Goal: Information Seeking & Learning: Learn about a topic

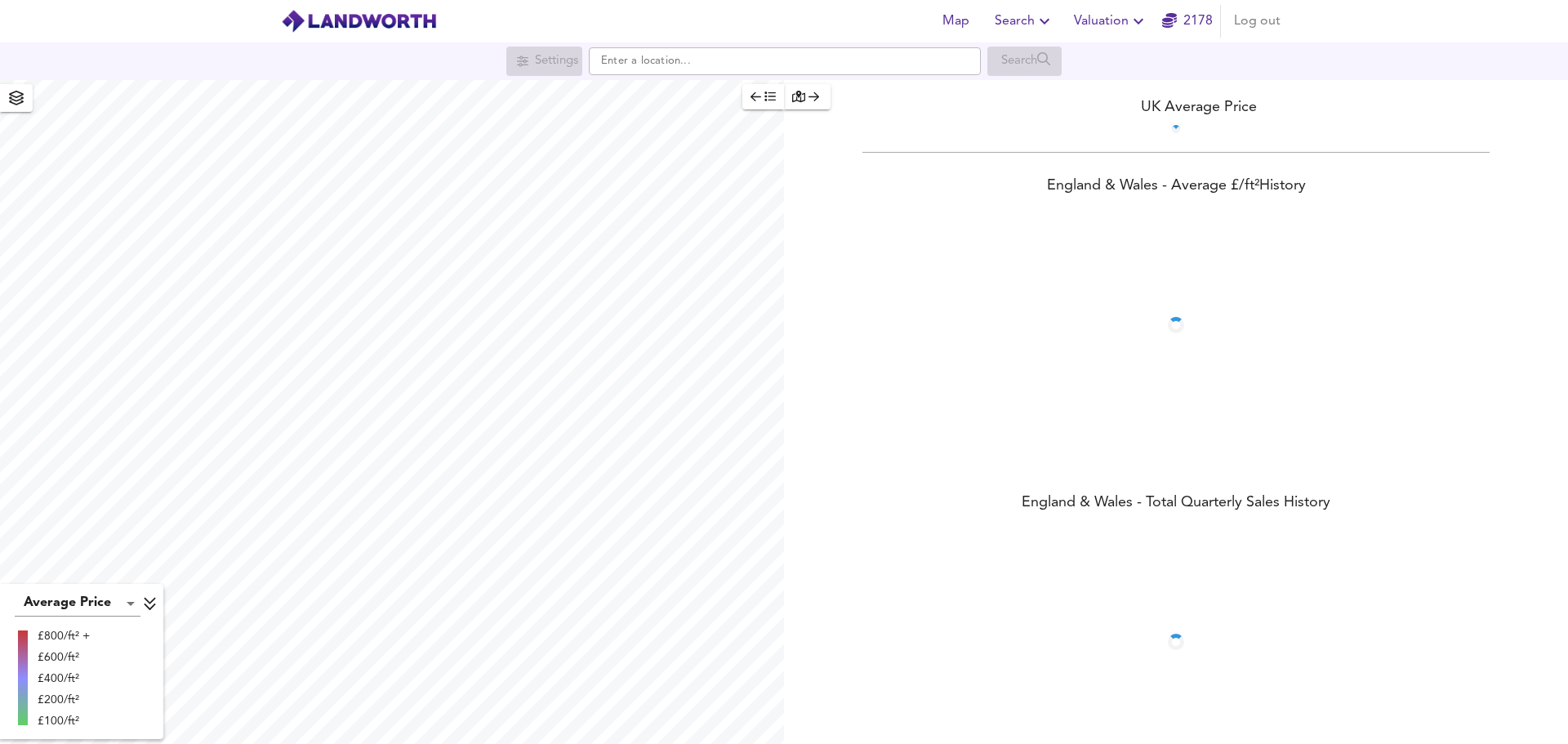
click at [1043, 12] on icon "button" at bounding box center [1044, 21] width 19 height 19
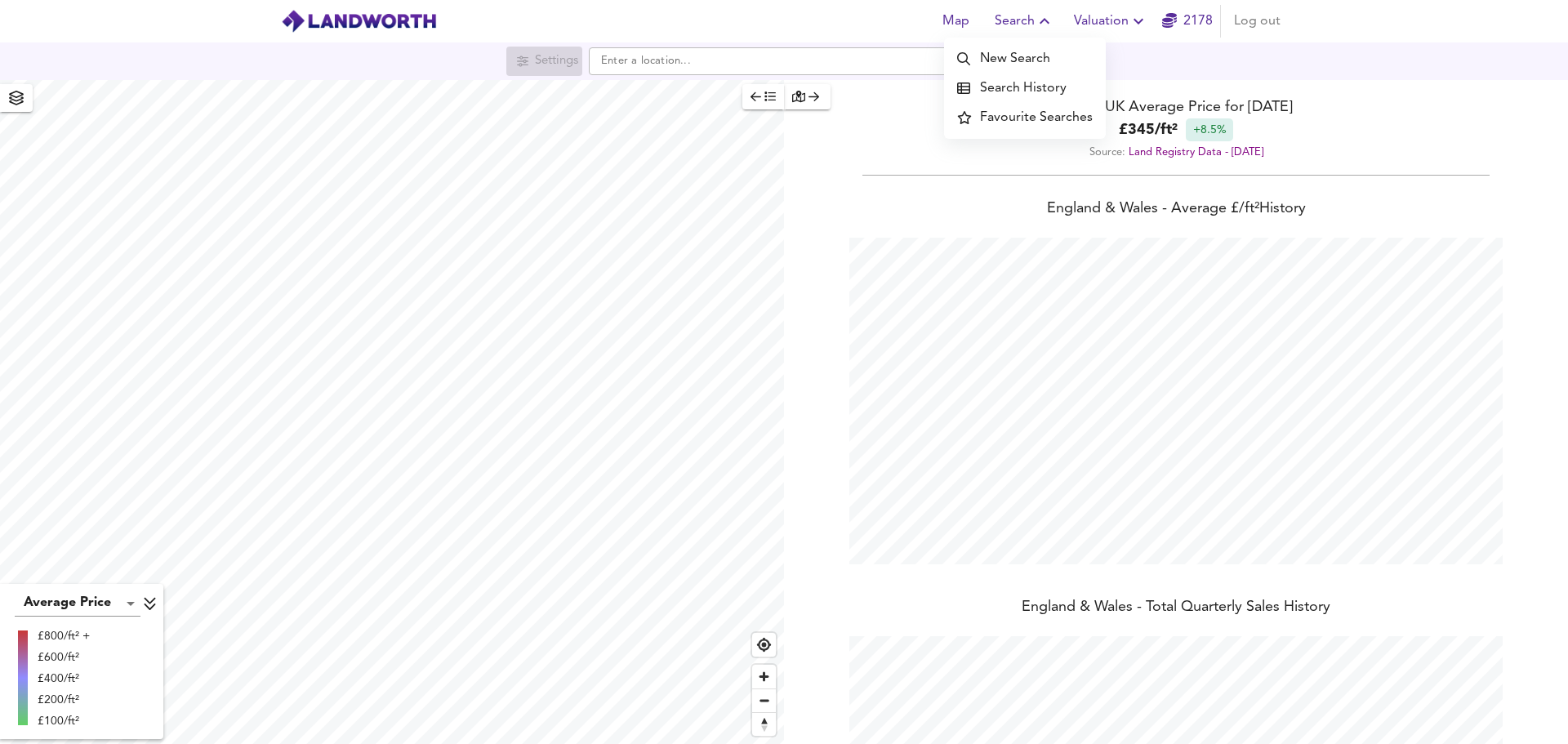
scroll to position [744, 1568]
click at [1043, 86] on li "Search History" at bounding box center [1025, 88] width 162 height 29
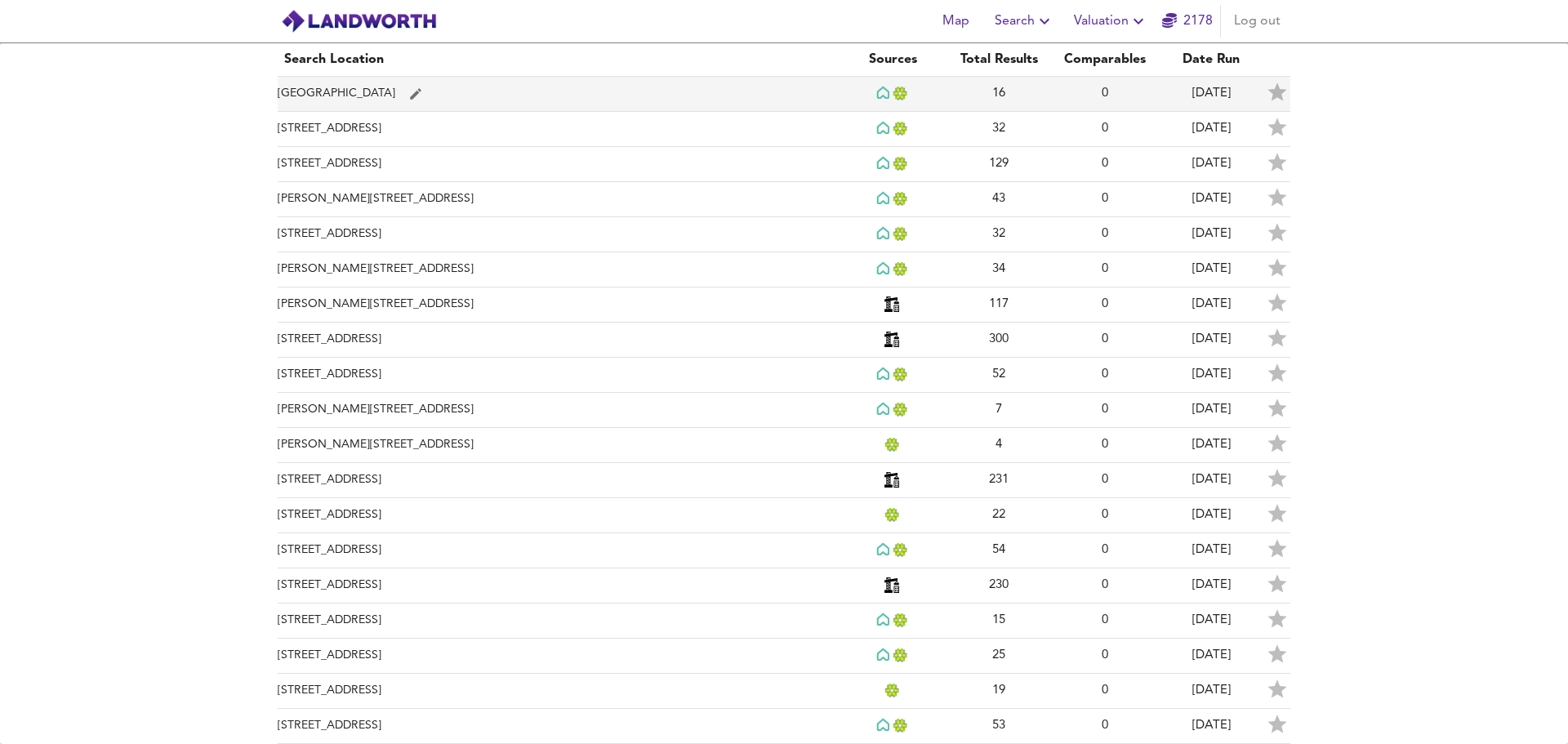
click at [379, 91] on td "[GEOGRAPHIC_DATA]" at bounding box center [558, 95] width 562 height 35
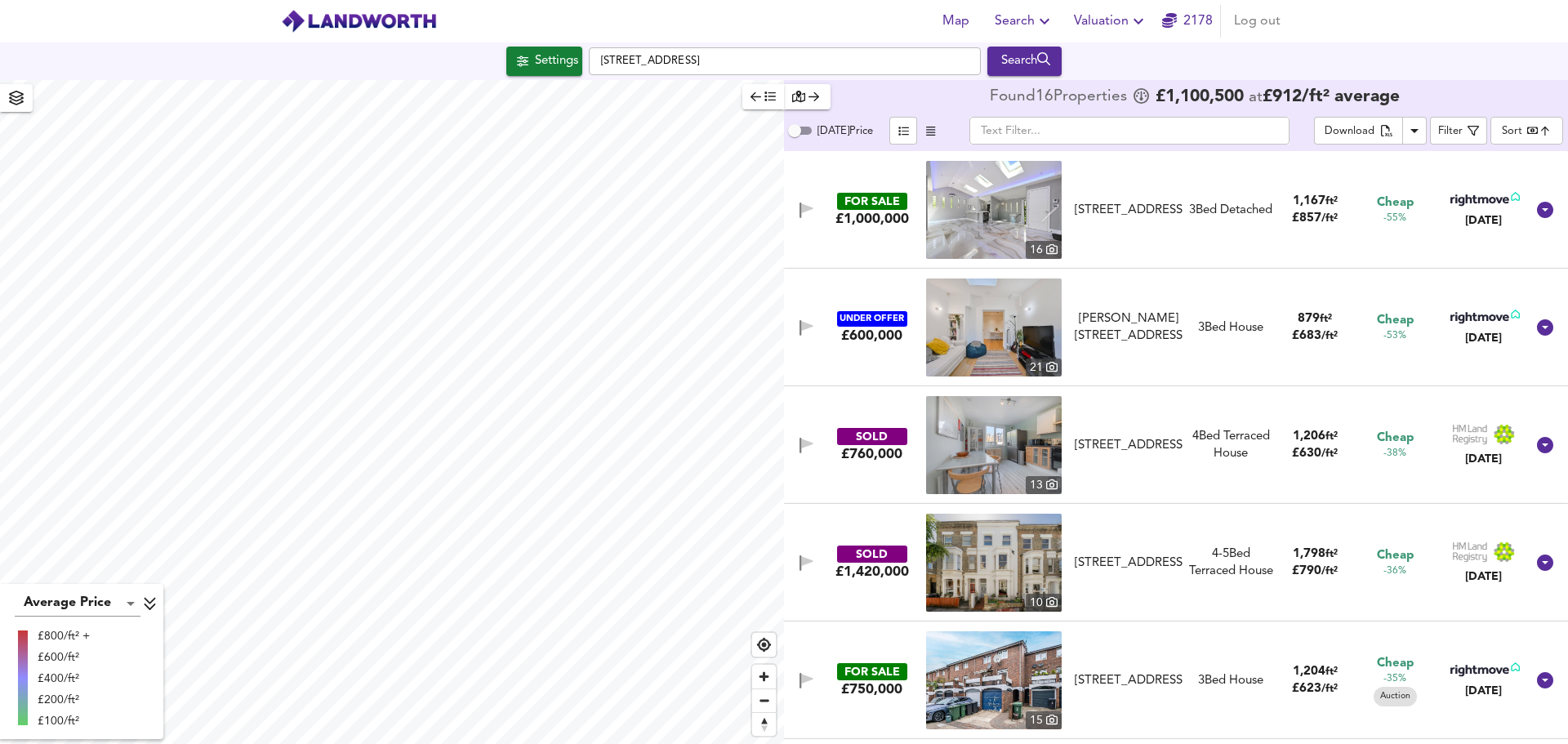
checkbox input "false"
checkbox input "true"
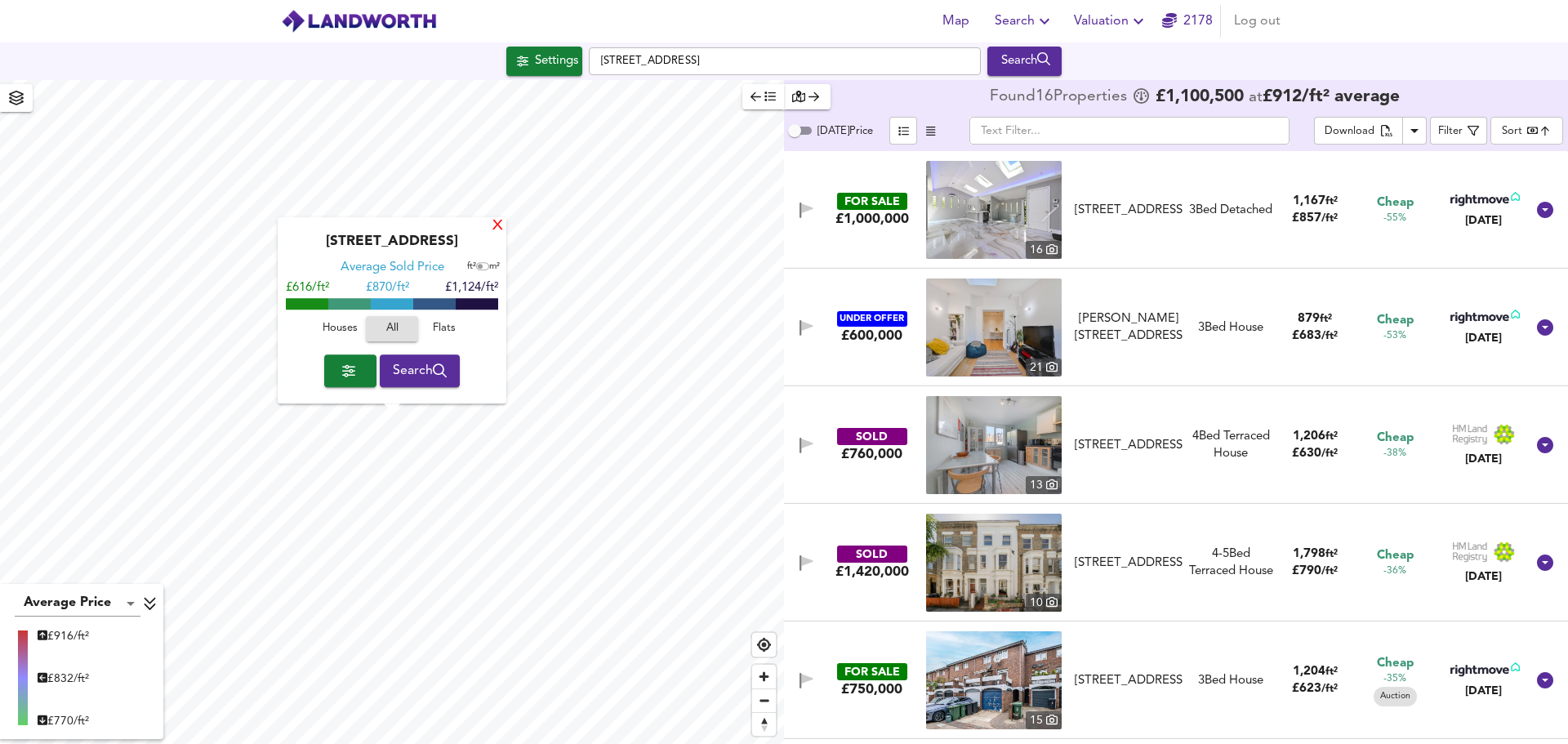
click at [501, 228] on div "X" at bounding box center [498, 227] width 14 height 16
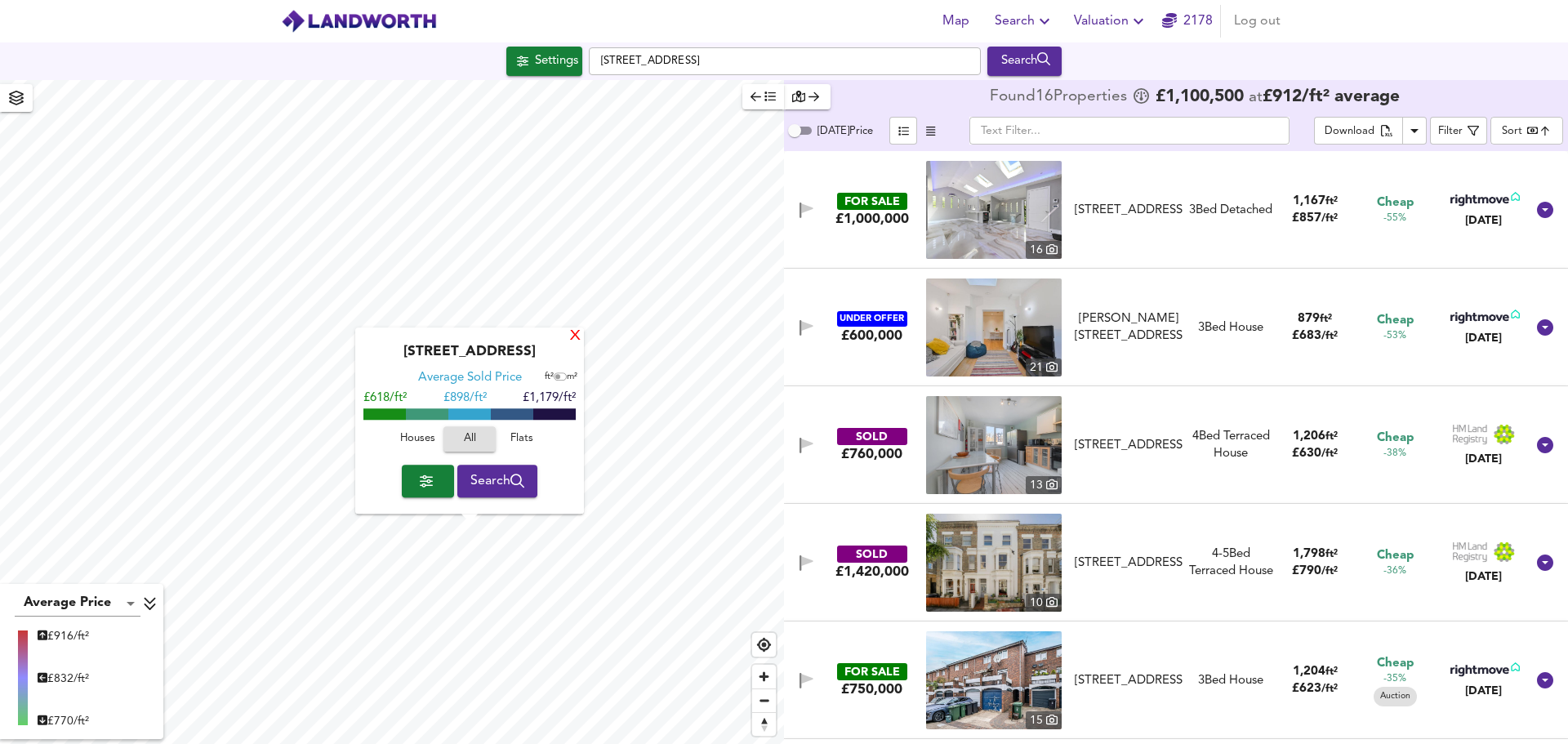
click at [570, 336] on div "X" at bounding box center [576, 337] width 14 height 16
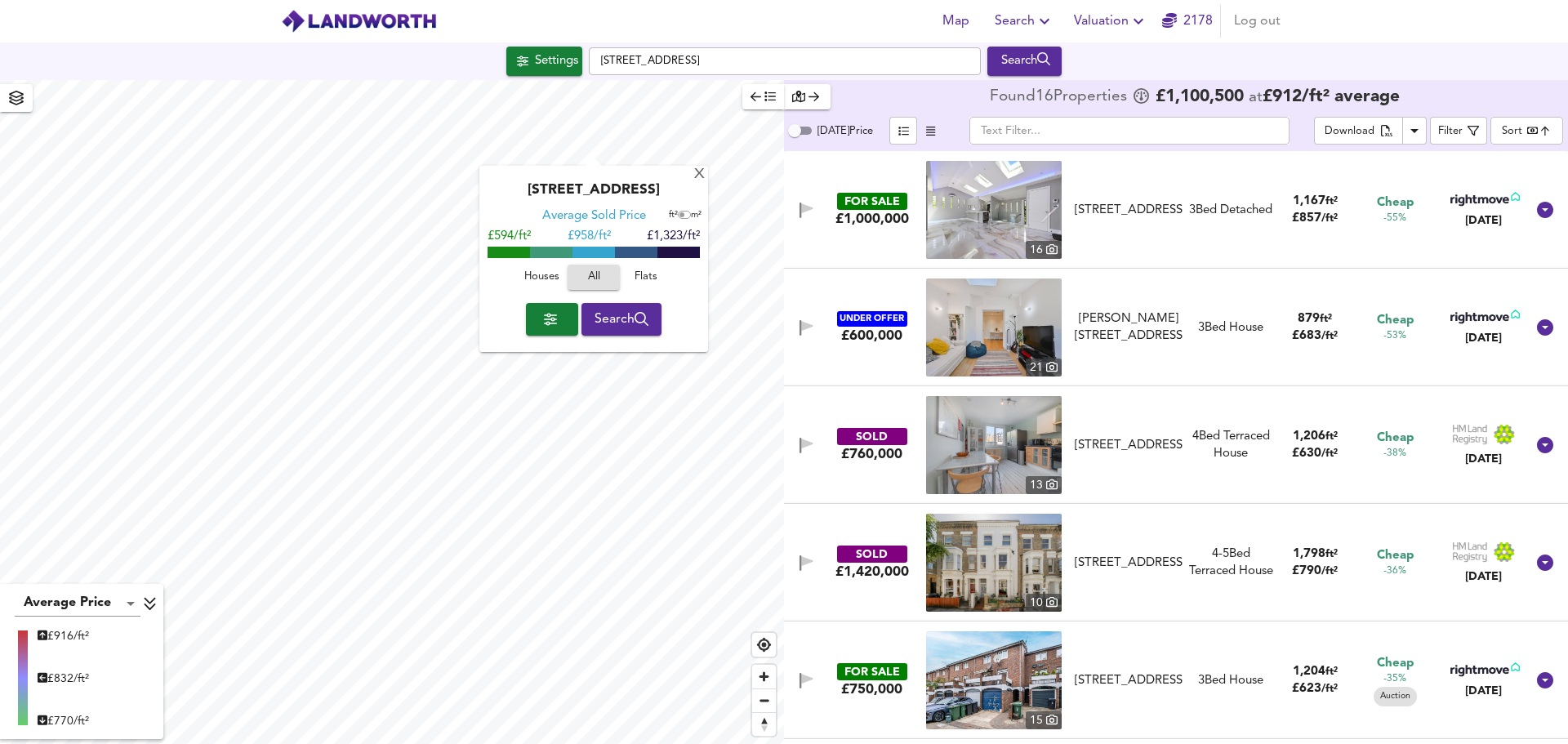
click at [665, 447] on div "X Fairfax Road, NW6 4EP Average Sold Price ft² m² £594/ft² £ 958/ft² £1,323/ft²…" at bounding box center [392, 412] width 784 height 664
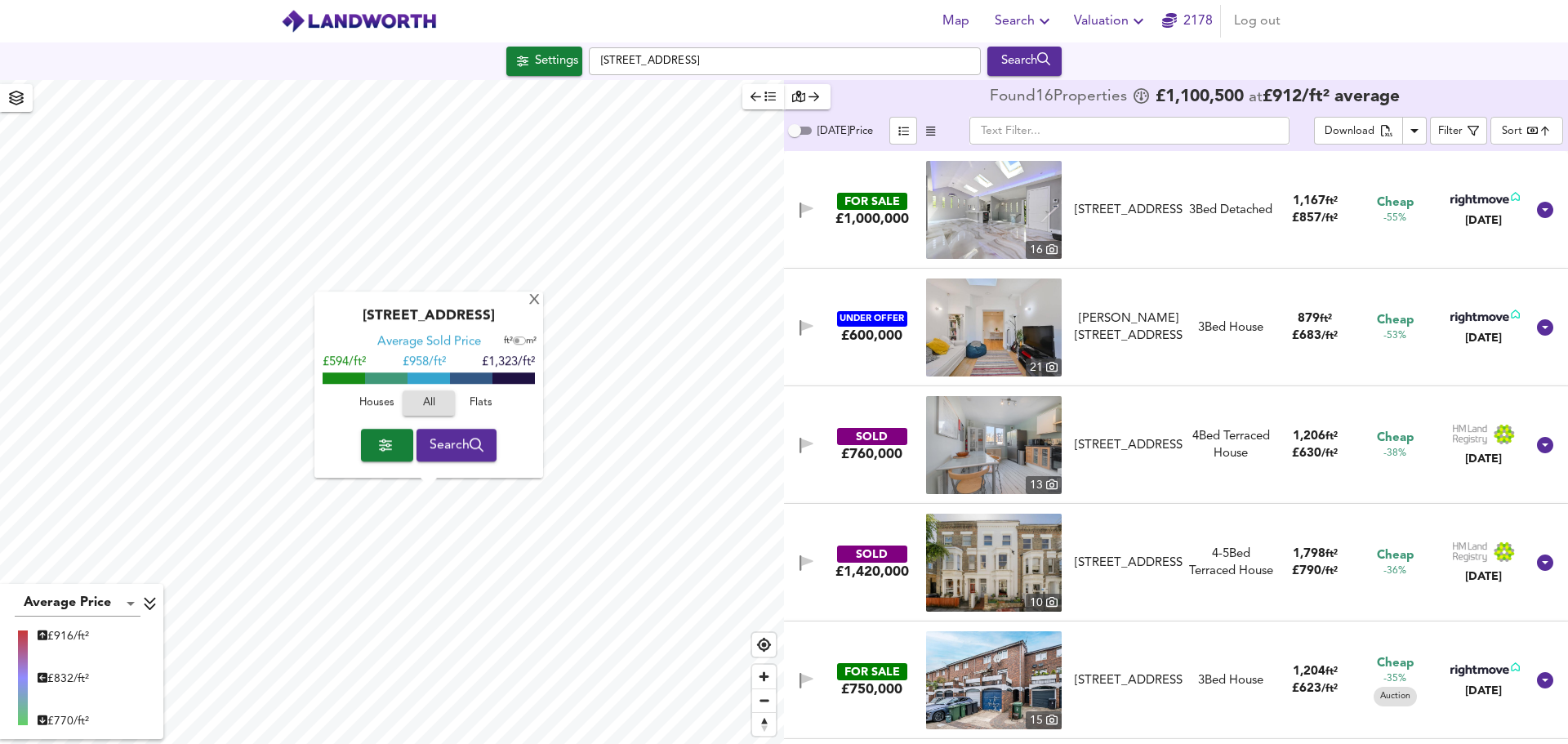
drag, startPoint x: 486, startPoint y: 305, endPoint x: 540, endPoint y: 373, distance: 86.8
click at [532, 384] on div "Fairfax Road, NW6 4EP Average Sold Price ft² m² £594/ft² £ 958/ft² £1,323/ft² H…" at bounding box center [429, 386] width 229 height 187
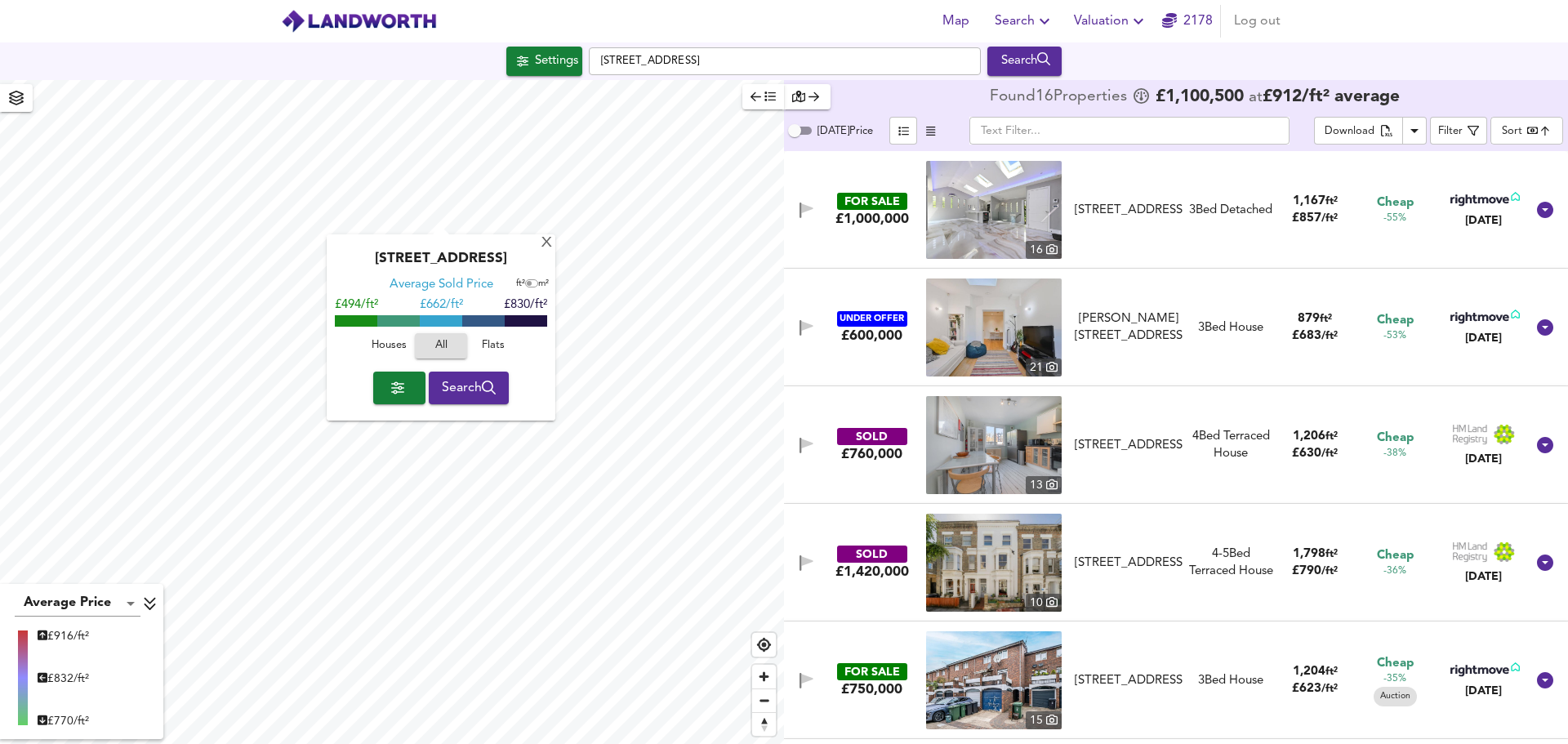
click at [488, 382] on div "X Lichfield Grove, N3 2JN Average Sold Price ft² m² £494/ft² £ 662/ft² £830/ft²…" at bounding box center [392, 412] width 784 height 664
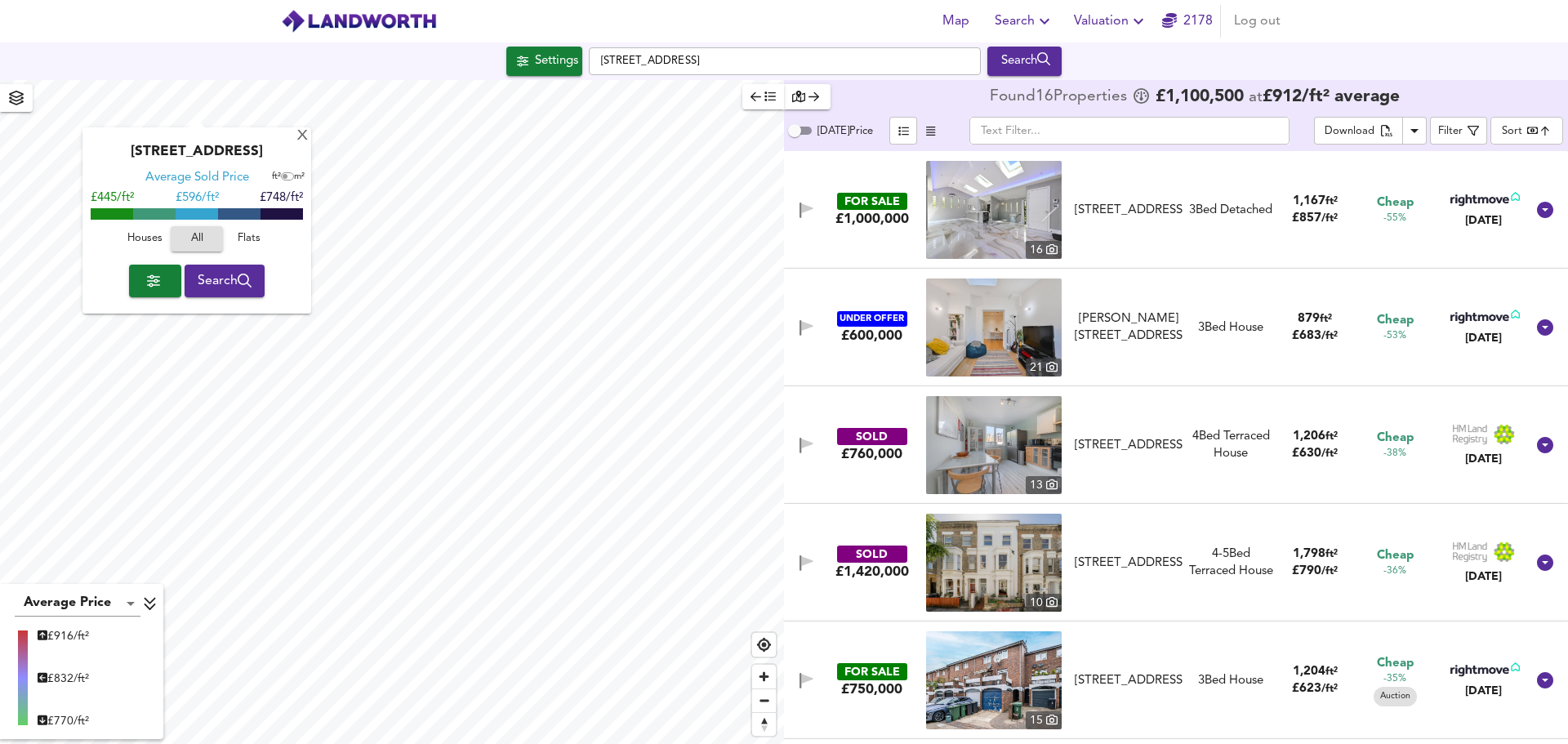
click at [226, 287] on div "X Sunny Way, N12 0QB Average Sold Price ft² m² £445/ft² £ 596/ft² £748/ft² Hous…" at bounding box center [392, 412] width 784 height 664
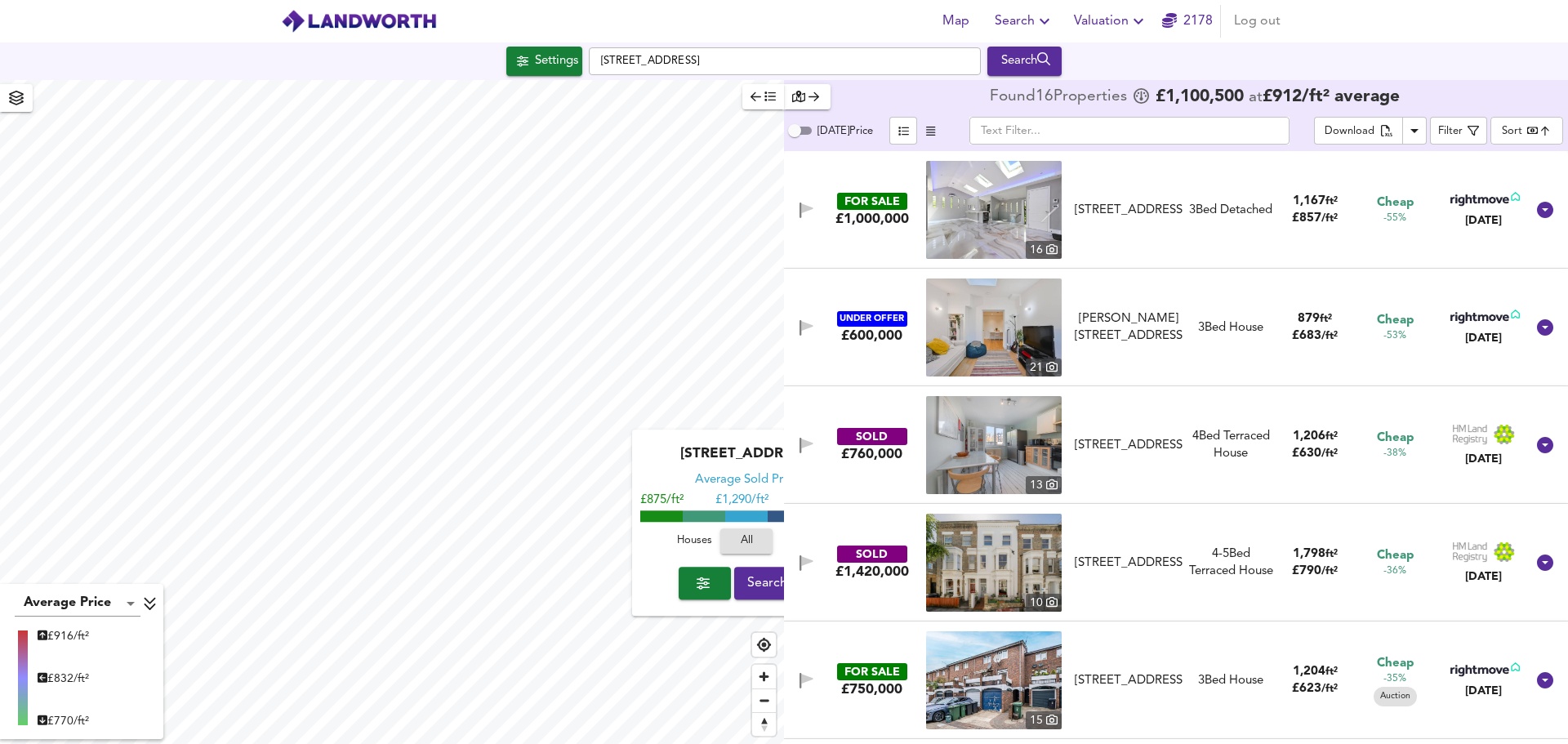
click at [802, 311] on div "X Finborough Road, SW10 9DU Average Sold Price ft² m² £875/ft² £ 1,290/ft² £1,7…" at bounding box center [784, 412] width 1568 height 664
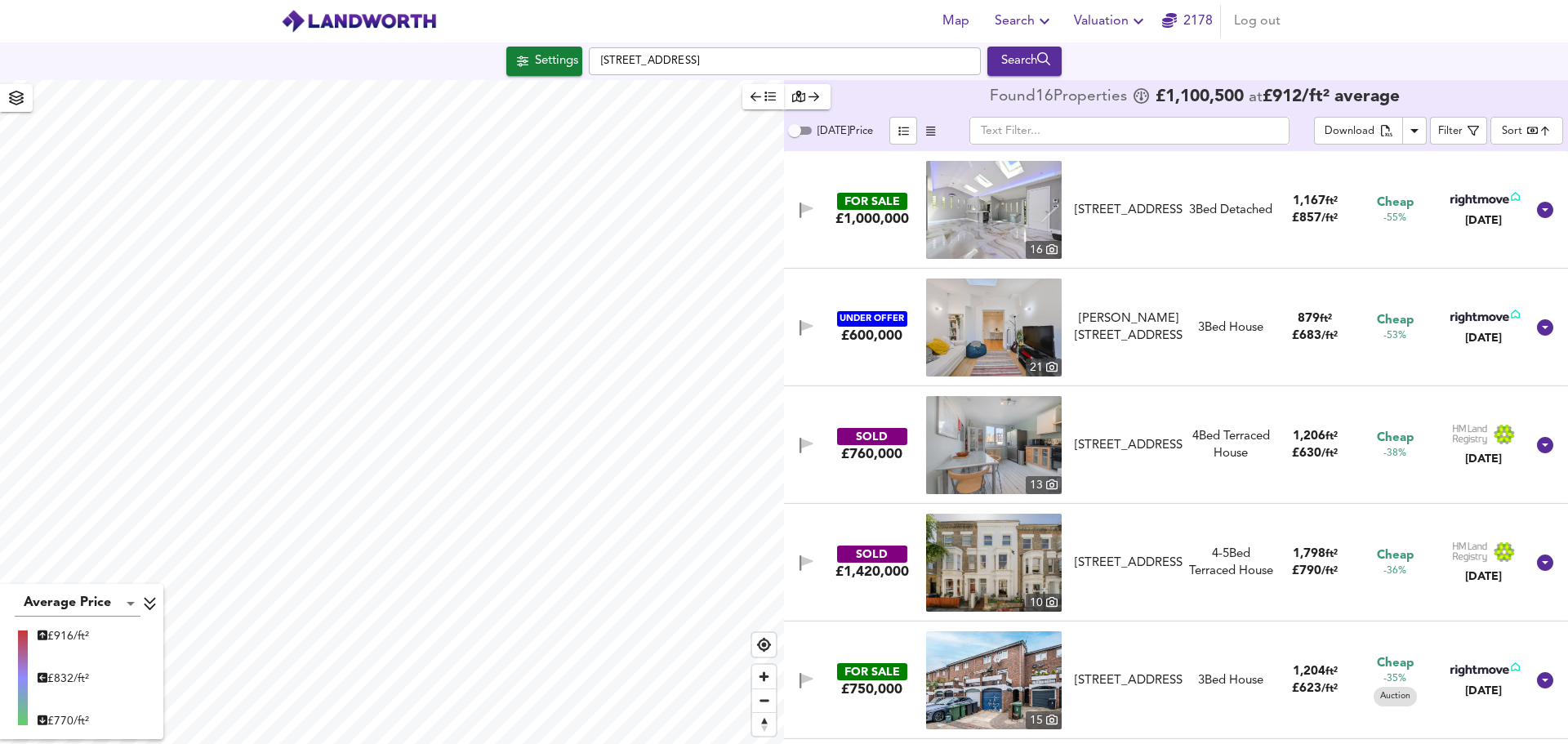
click at [1169, 219] on div "Abbots Place, London, NW6 4NP" at bounding box center [1128, 210] width 108 height 17
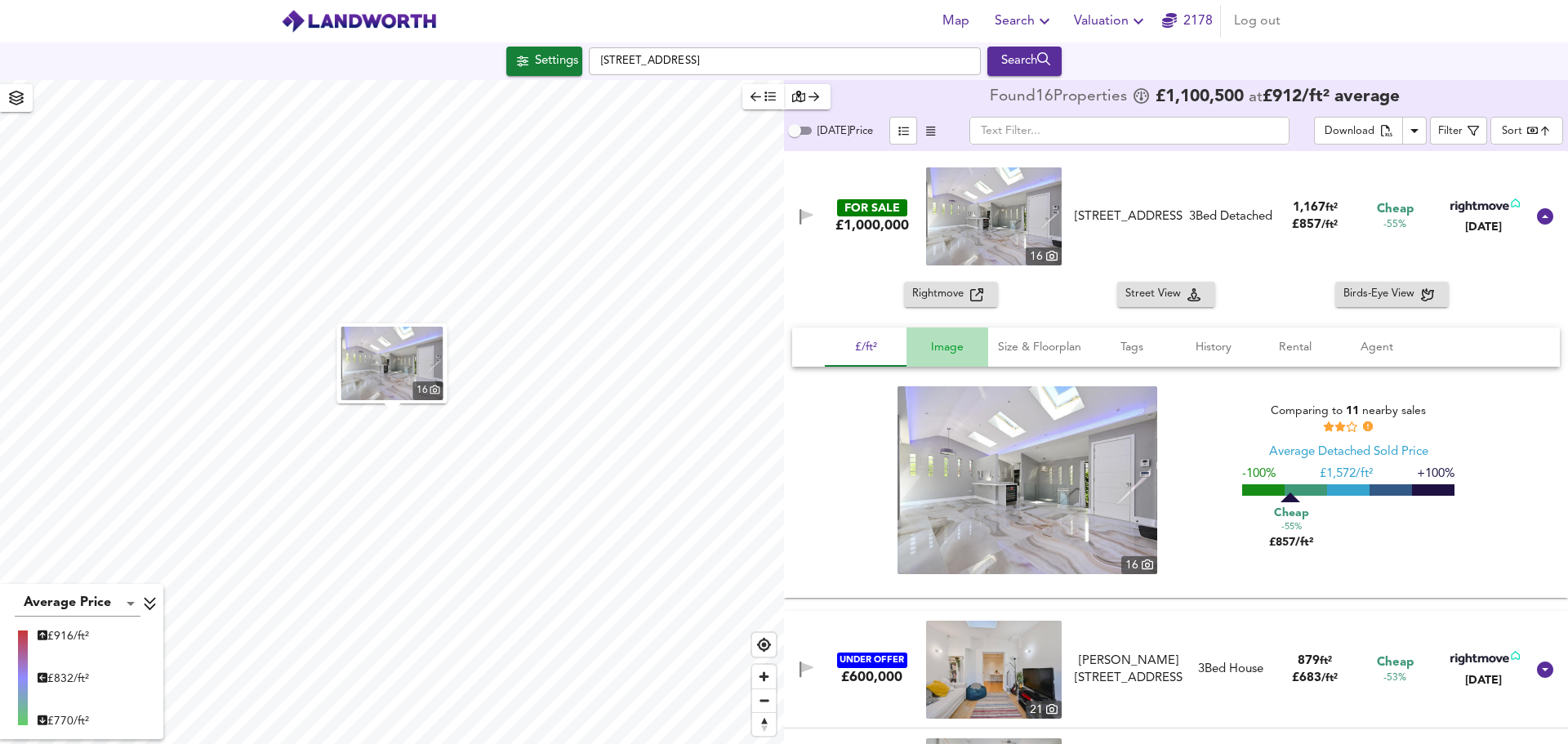
click at [950, 349] on span "Image" at bounding box center [947, 347] width 62 height 20
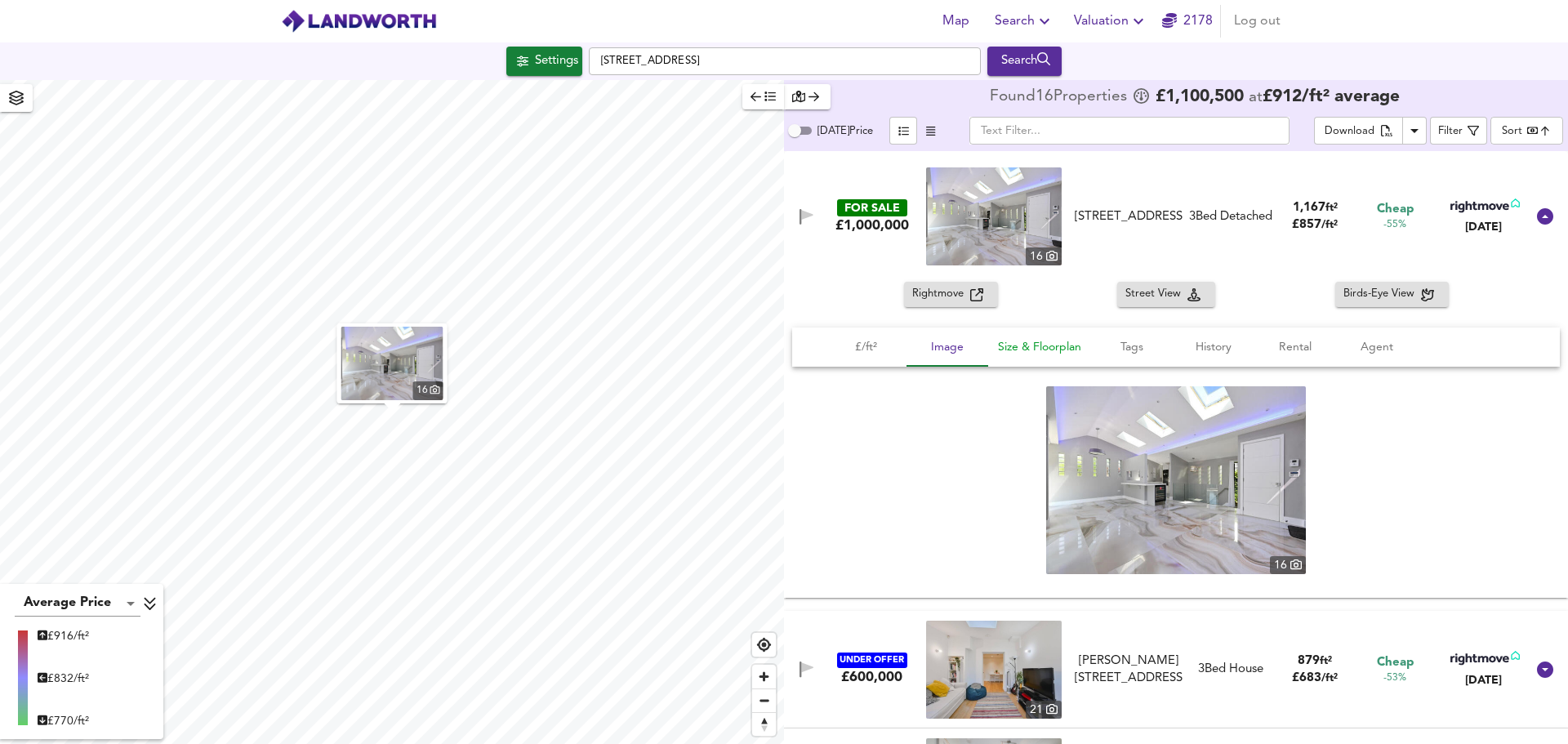
click at [1059, 355] on span "Size & Floorplan" at bounding box center [1040, 347] width 83 height 20
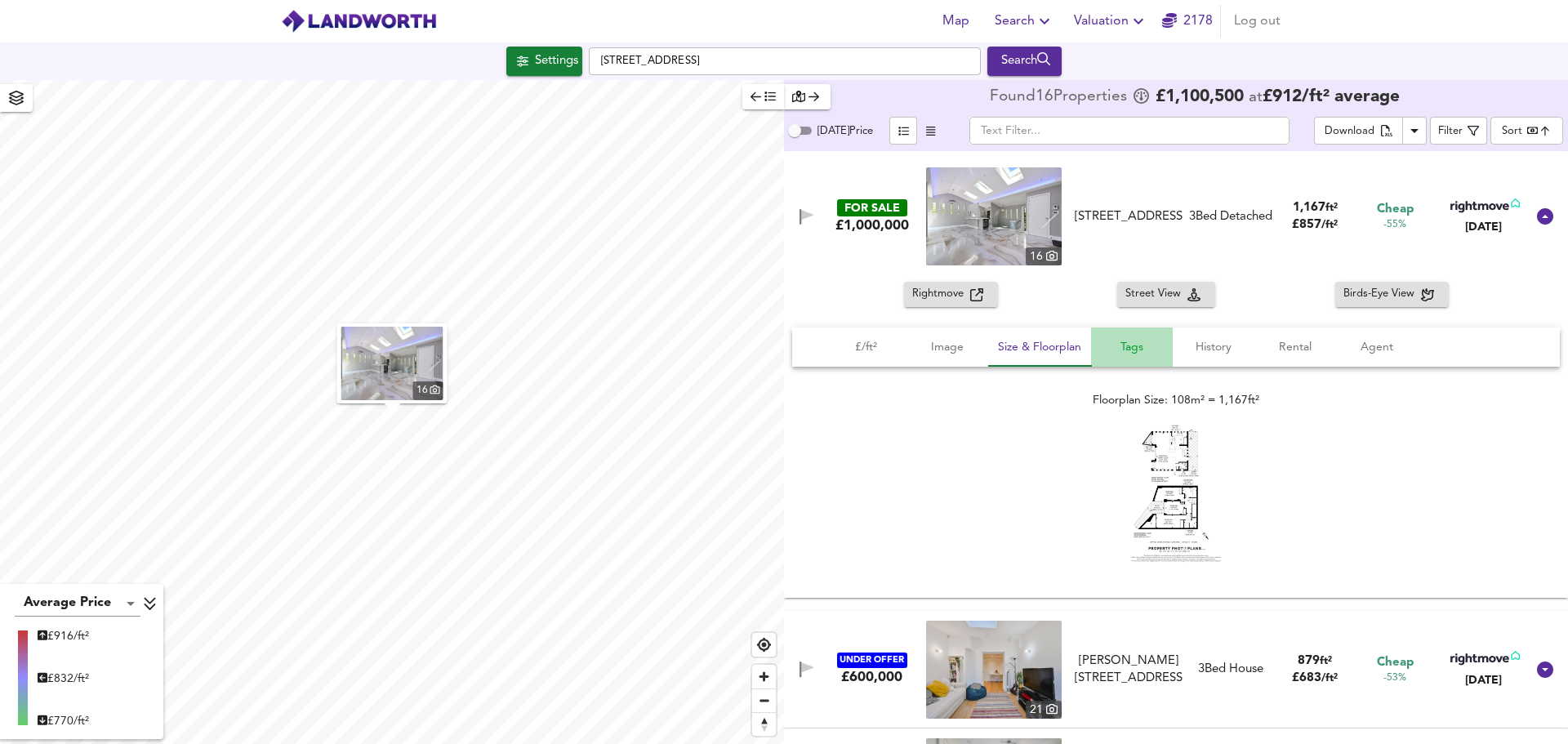
click at [1121, 347] on span "Tags" at bounding box center [1132, 347] width 62 height 20
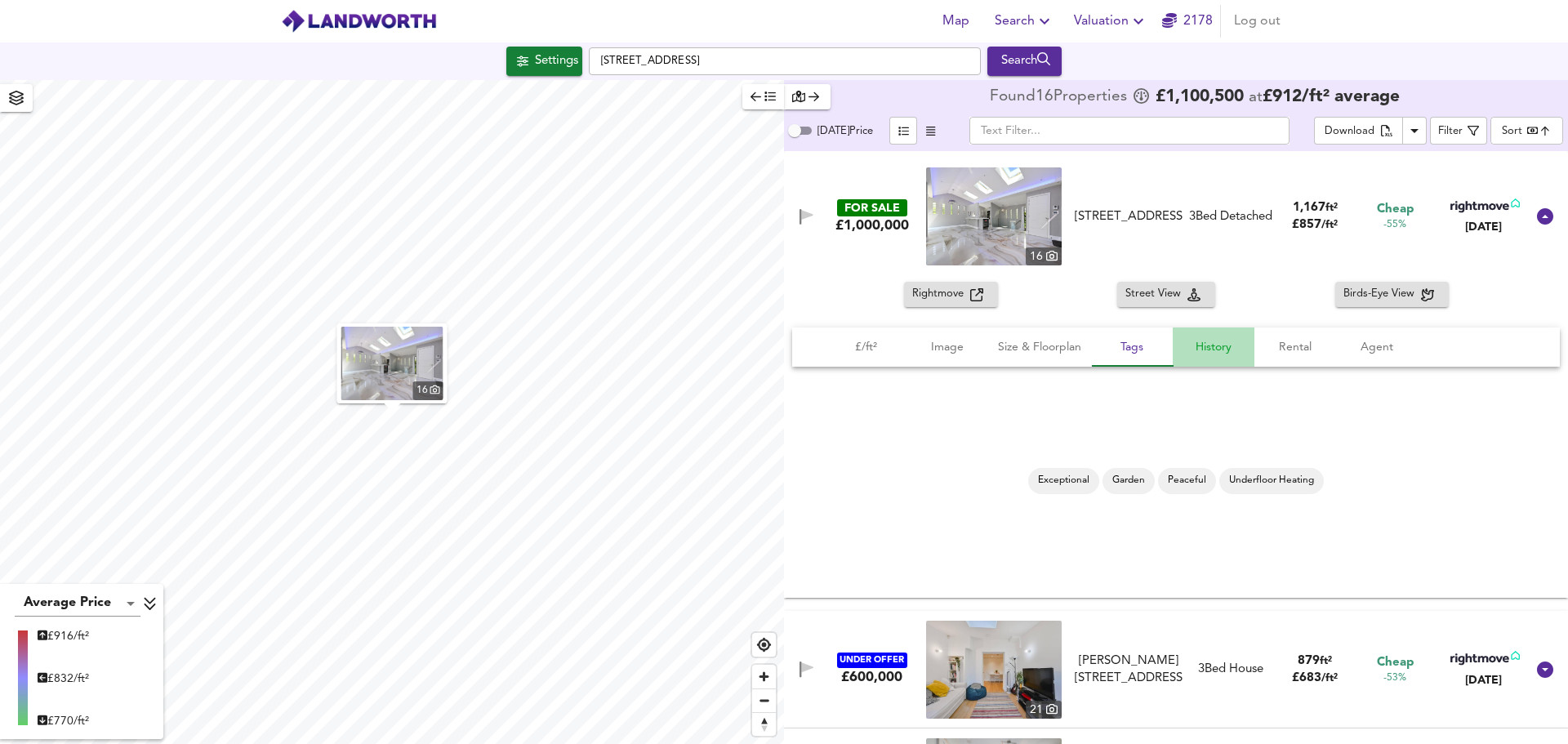
click at [1243, 352] on span "History" at bounding box center [1213, 347] width 62 height 20
click at [1274, 349] on span "Rental" at bounding box center [1296, 347] width 62 height 20
click at [1364, 346] on span "Agent" at bounding box center [1377, 347] width 62 height 20
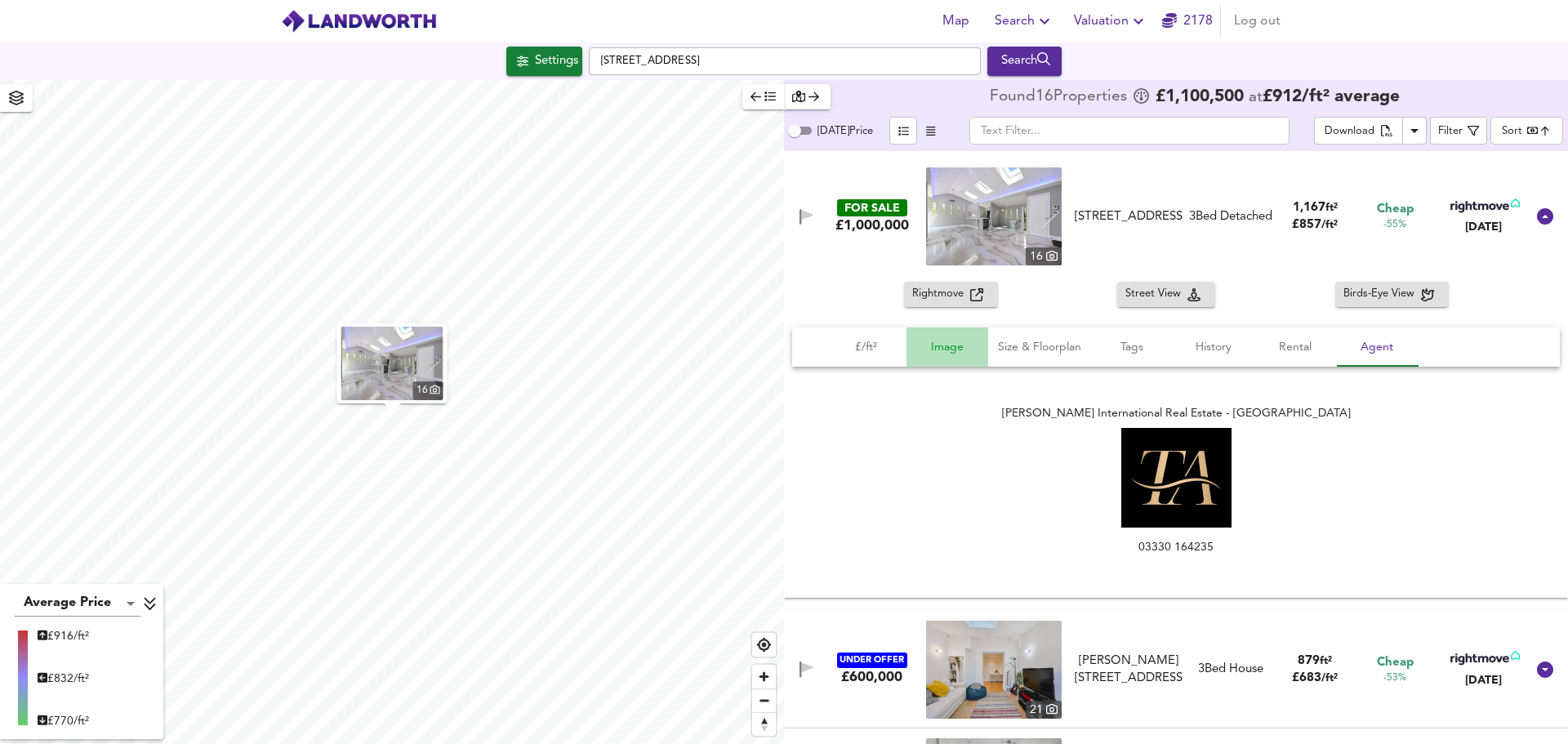
click at [907, 342] on button "Image" at bounding box center [947, 347] width 81 height 39
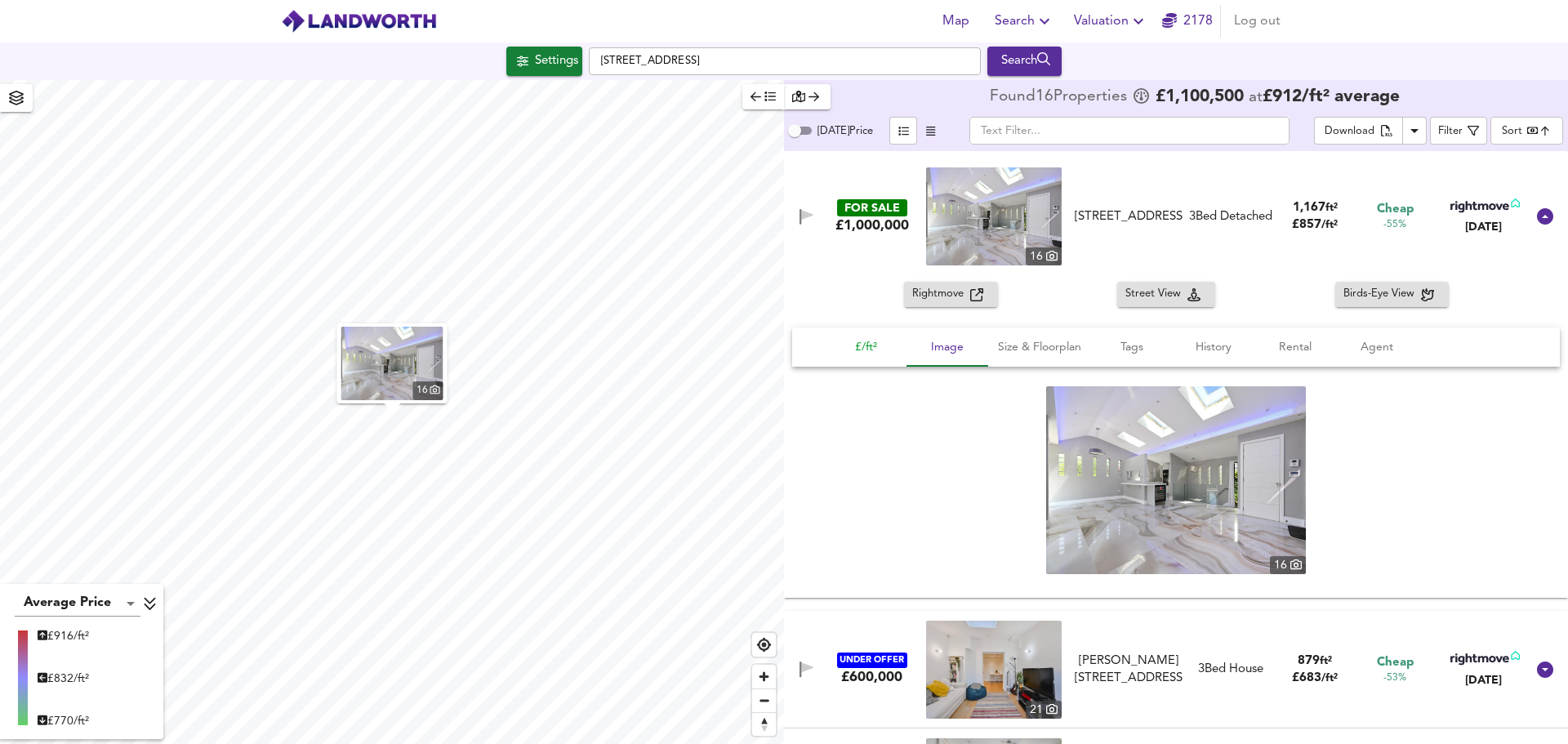
click at [866, 342] on span "£/ft²" at bounding box center [866, 347] width 62 height 20
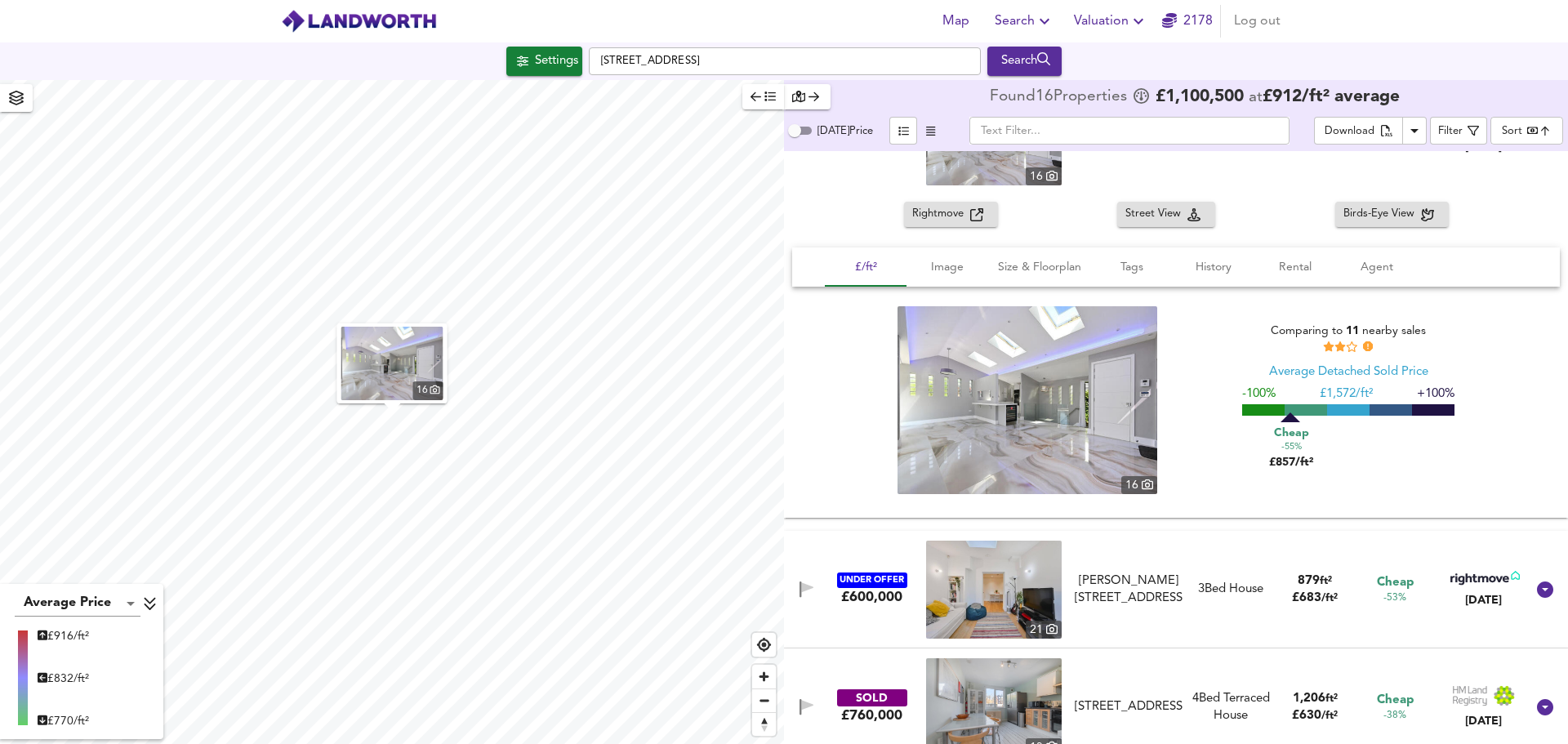
scroll to position [245, 0]
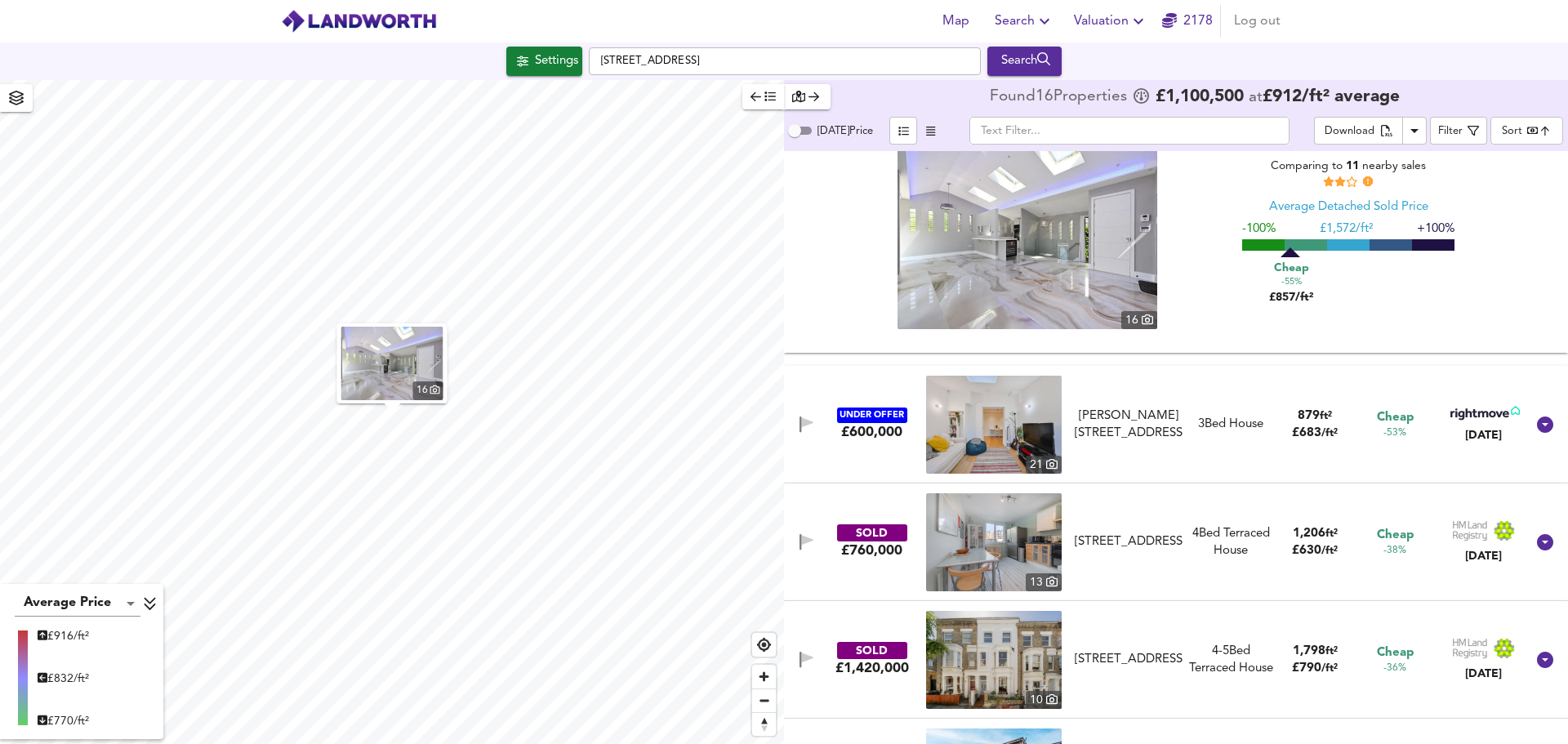
click at [1259, 464] on div "UNDER OFFER £600,000 21 Langtry Road, St John's Wood, London, NW8 0AJ Langtry R…" at bounding box center [1156, 425] width 738 height 98
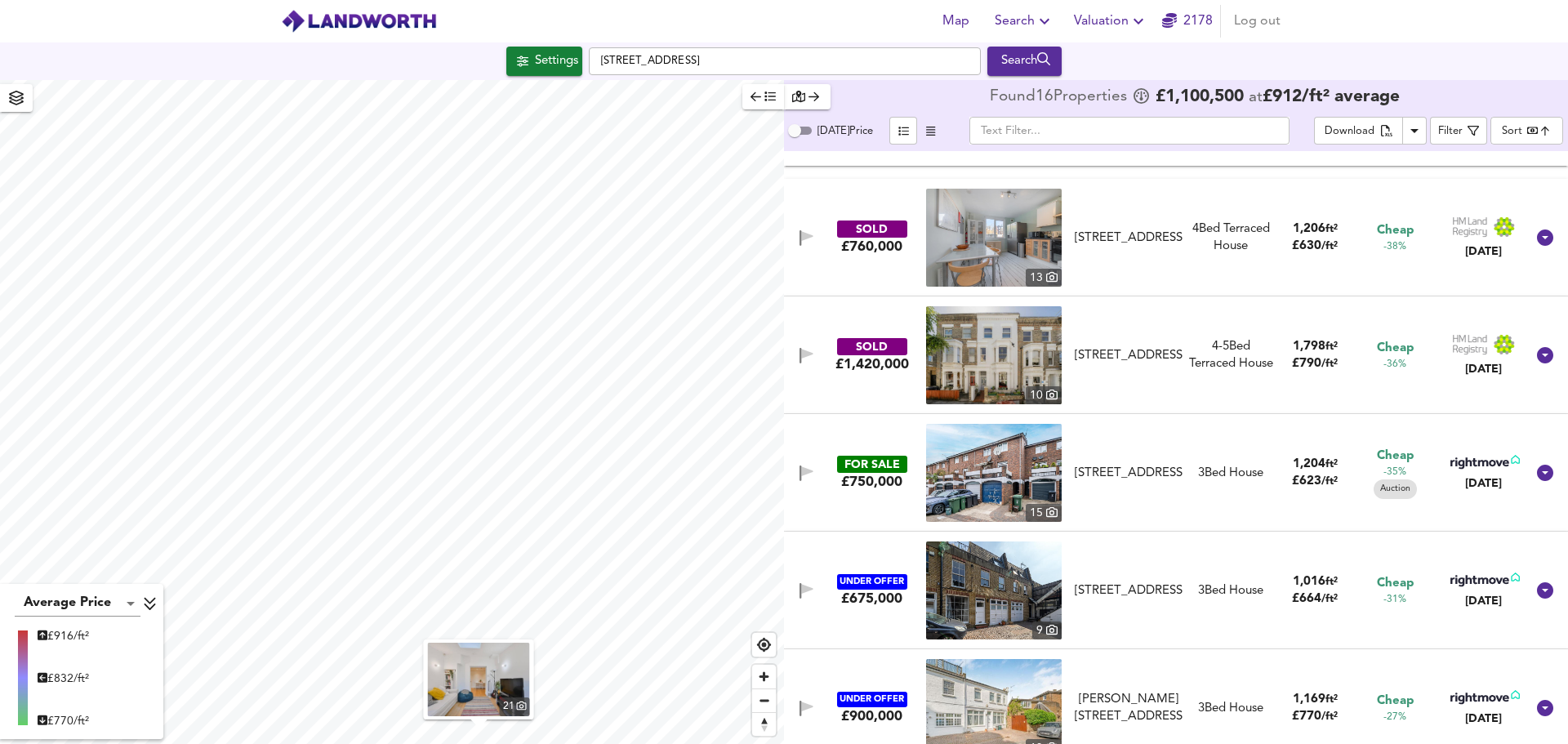
scroll to position [899, 0]
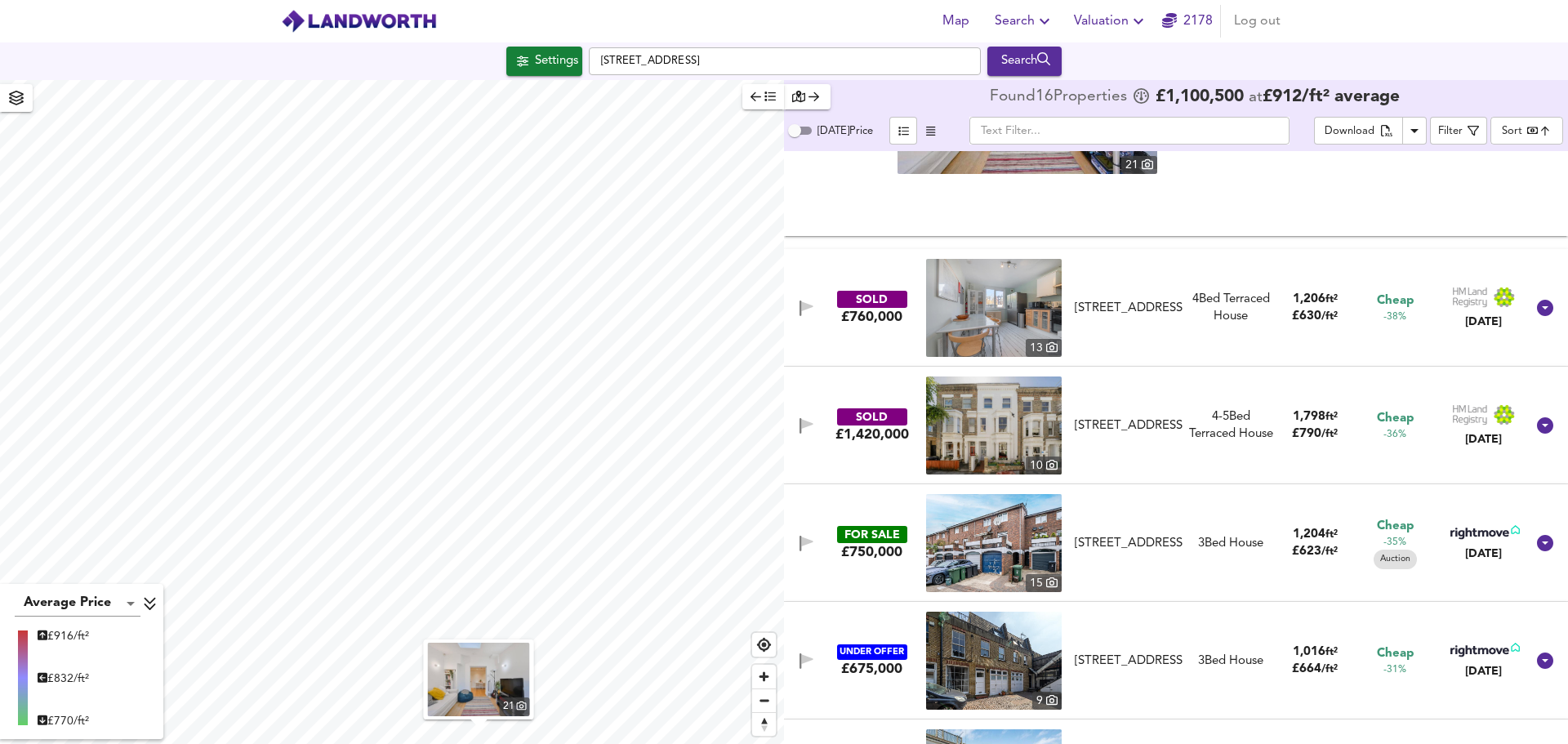
click at [1281, 542] on div "1,204 ft² £ 623 / ft²" at bounding box center [1315, 544] width 84 height 35
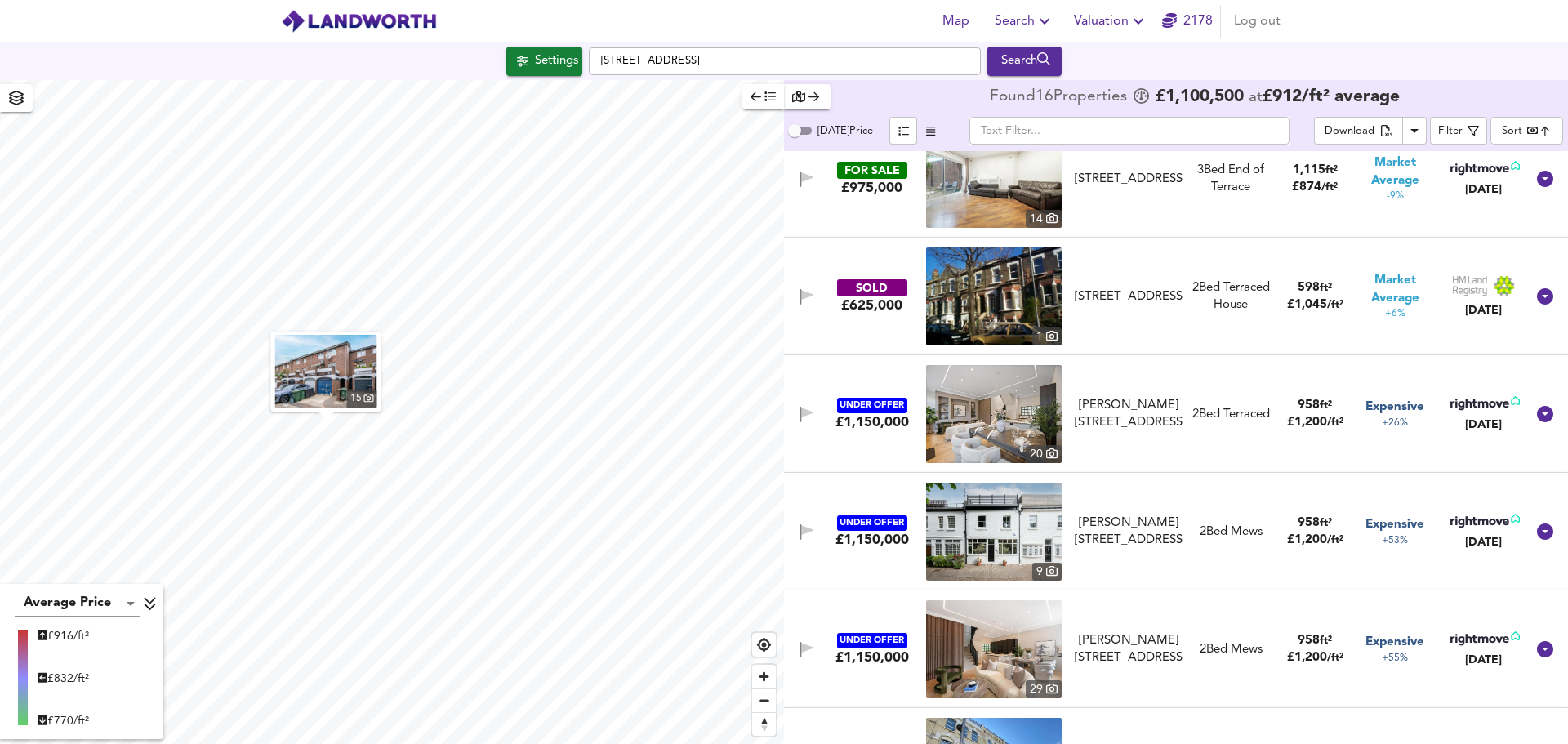
scroll to position [2407, 0]
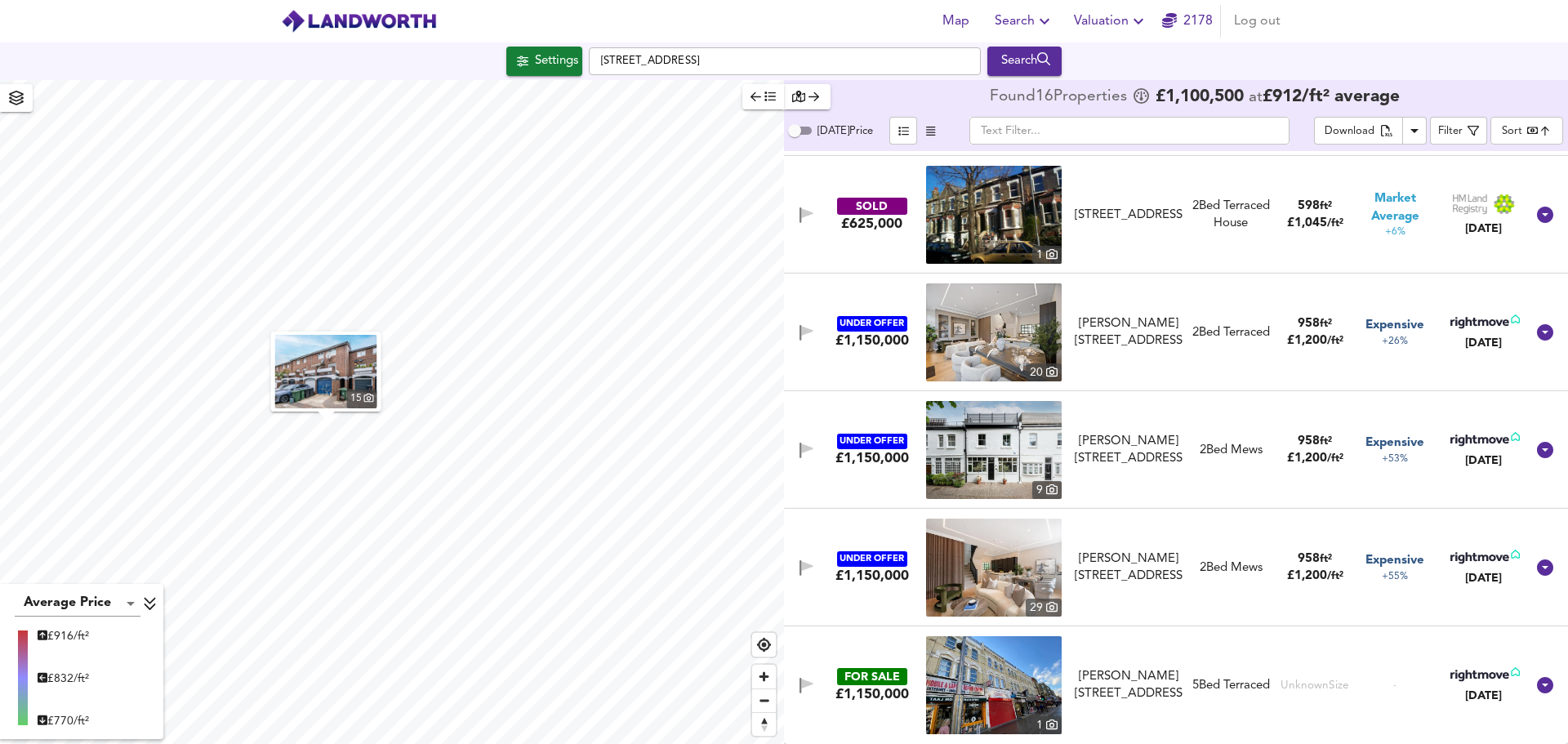
click at [1320, 560] on span "ft²" at bounding box center [1327, 559] width 12 height 11
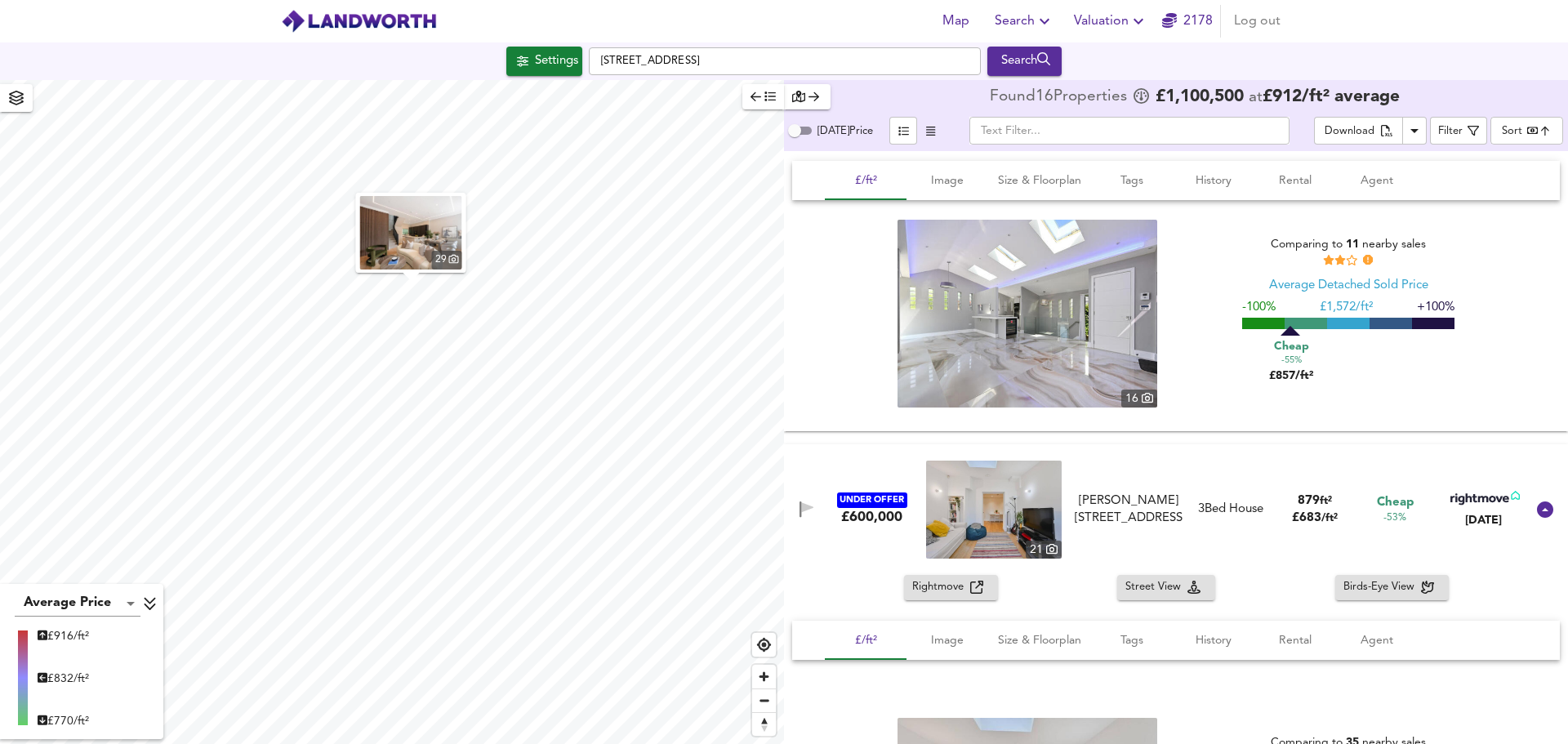
scroll to position [115, 0]
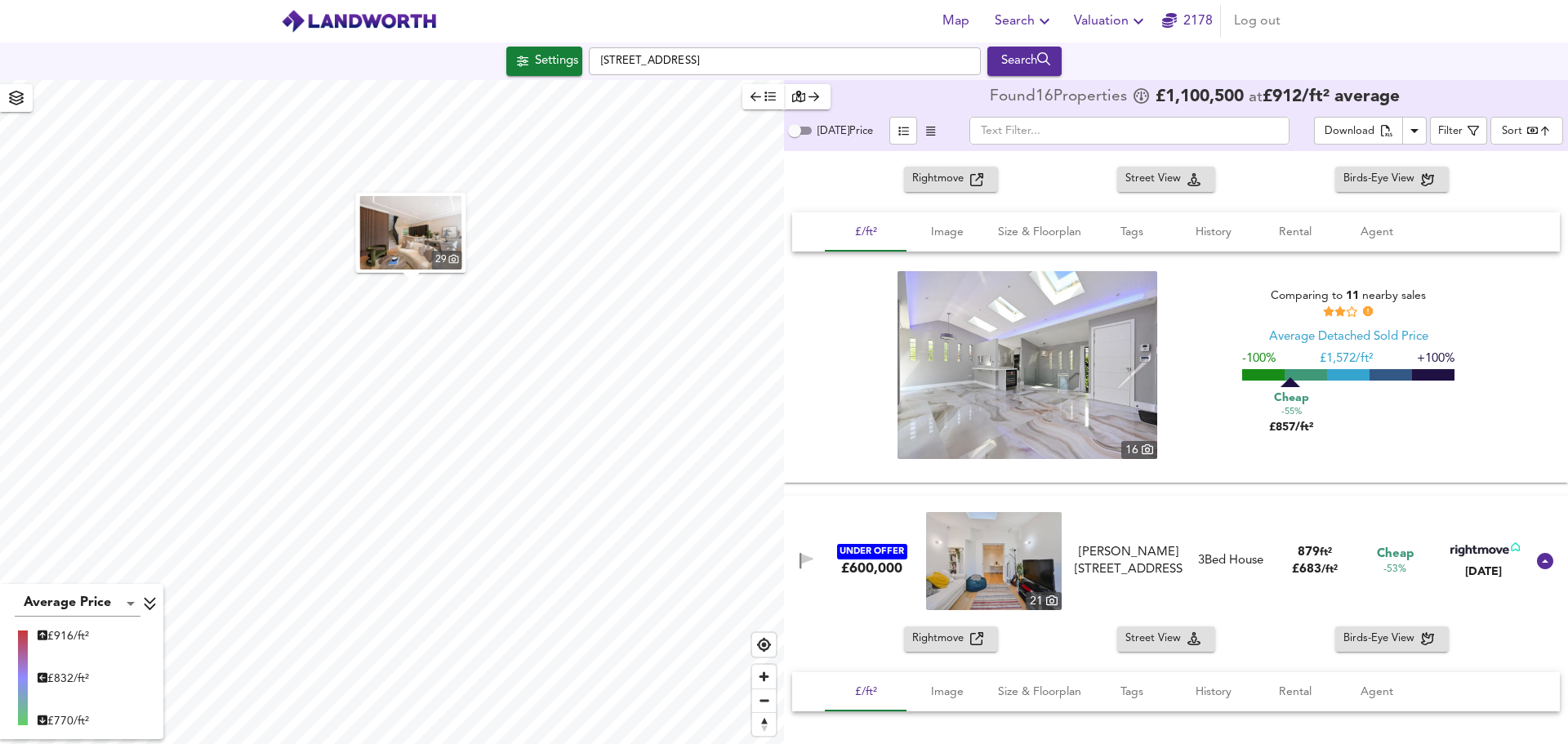
click at [963, 415] on img at bounding box center [1028, 365] width 260 height 188
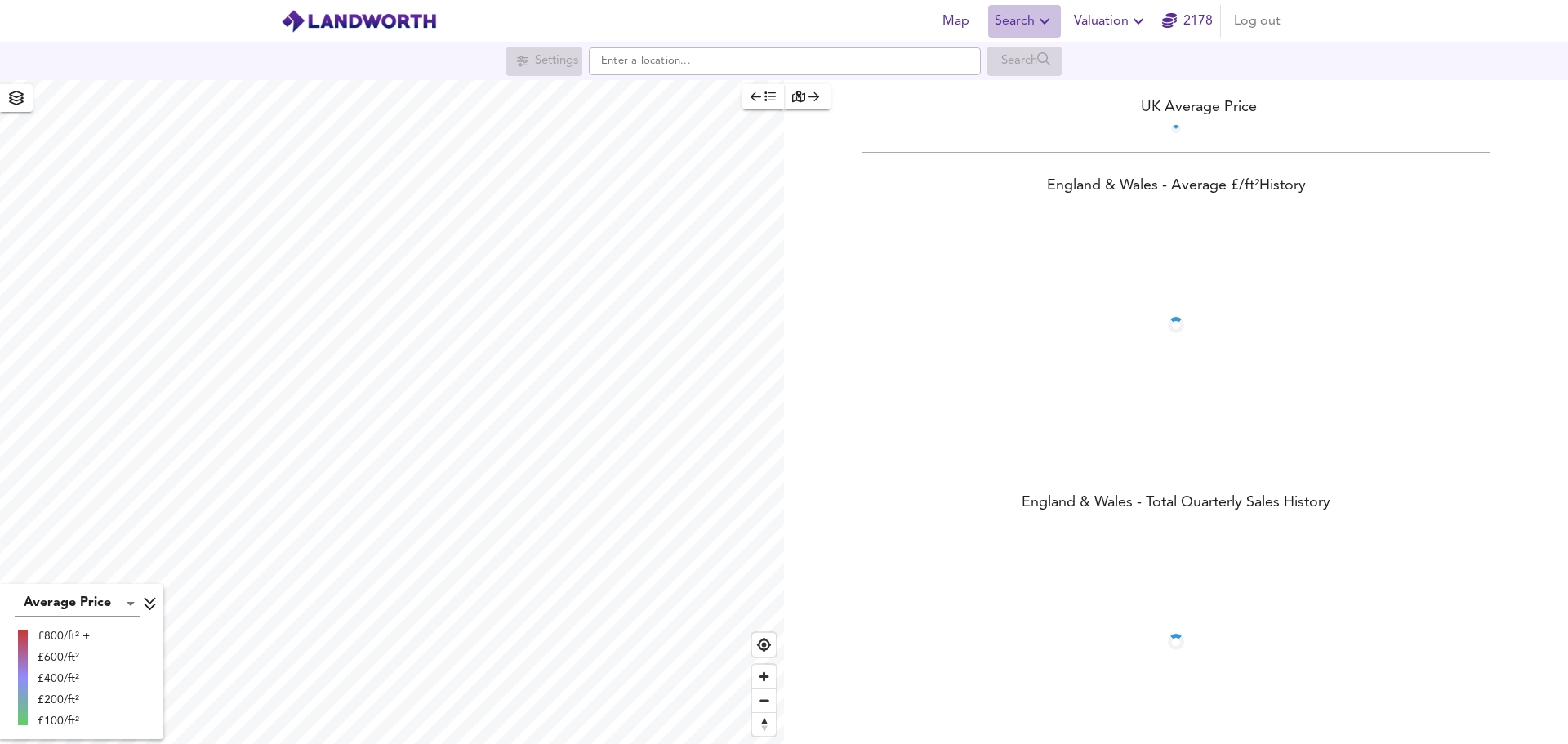
click at [1021, 27] on span "Search" at bounding box center [1024, 21] width 59 height 23
click at [1015, 83] on li "Search History" at bounding box center [1025, 88] width 162 height 29
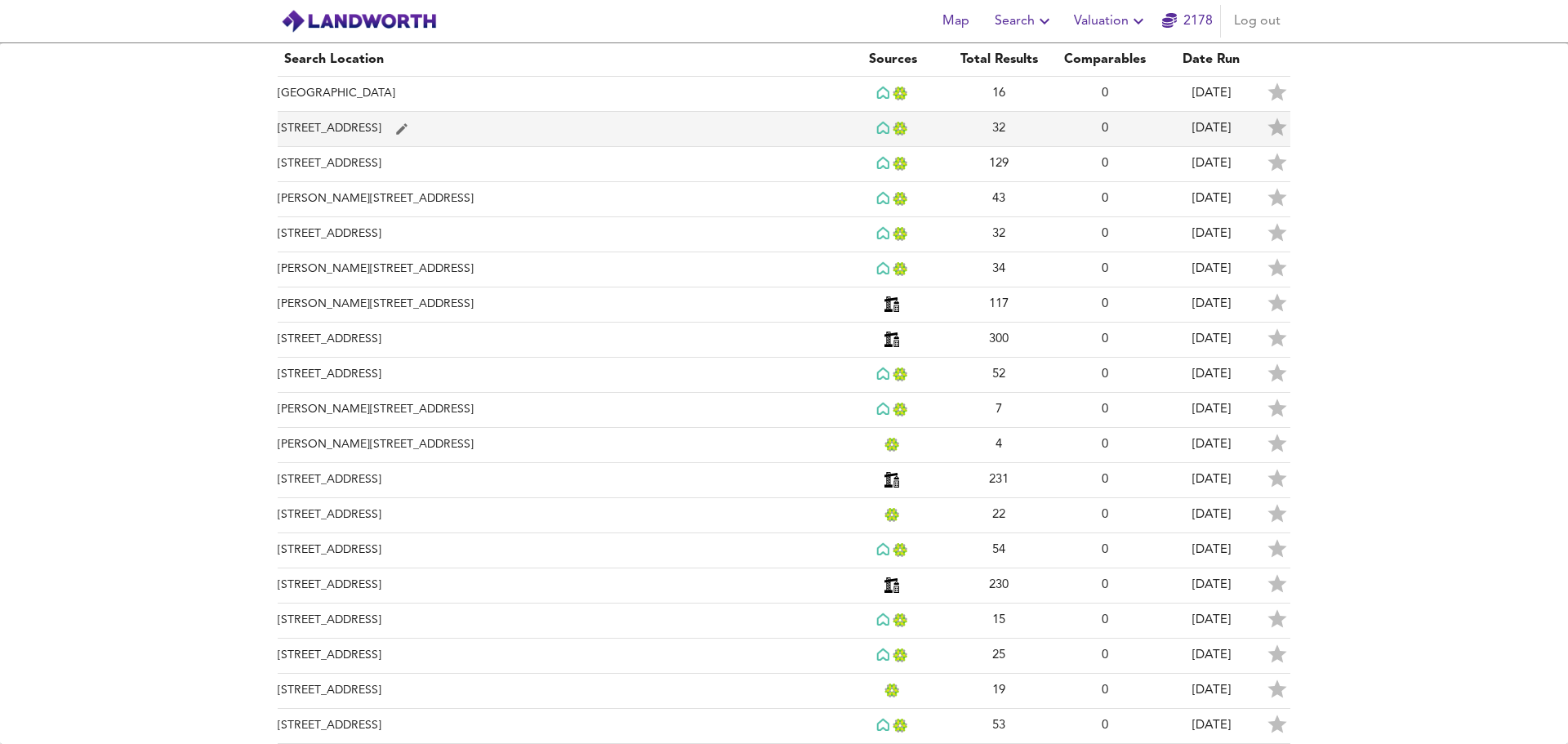
click at [371, 133] on td "[STREET_ADDRESS]" at bounding box center [558, 130] width 562 height 35
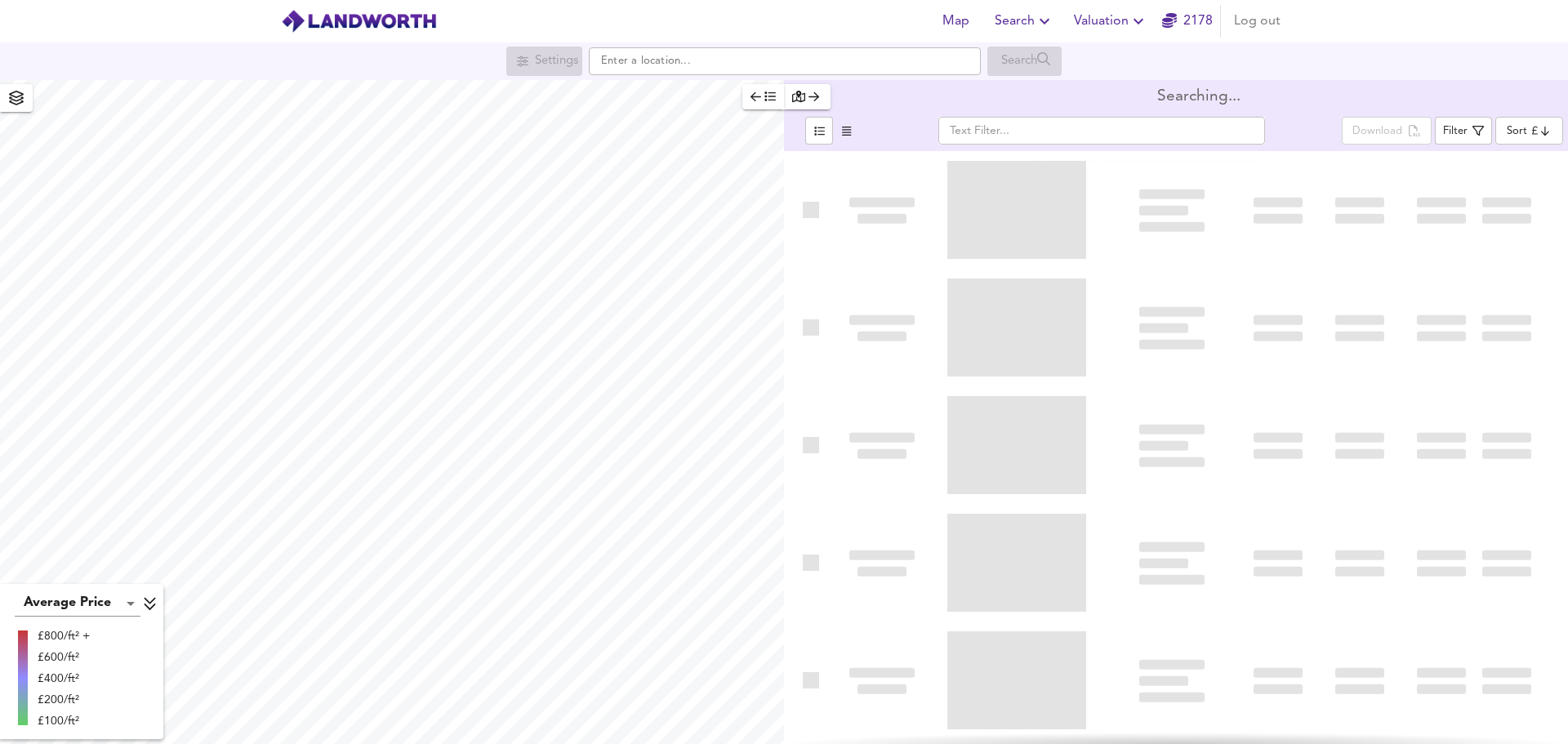
type input "bestdeal"
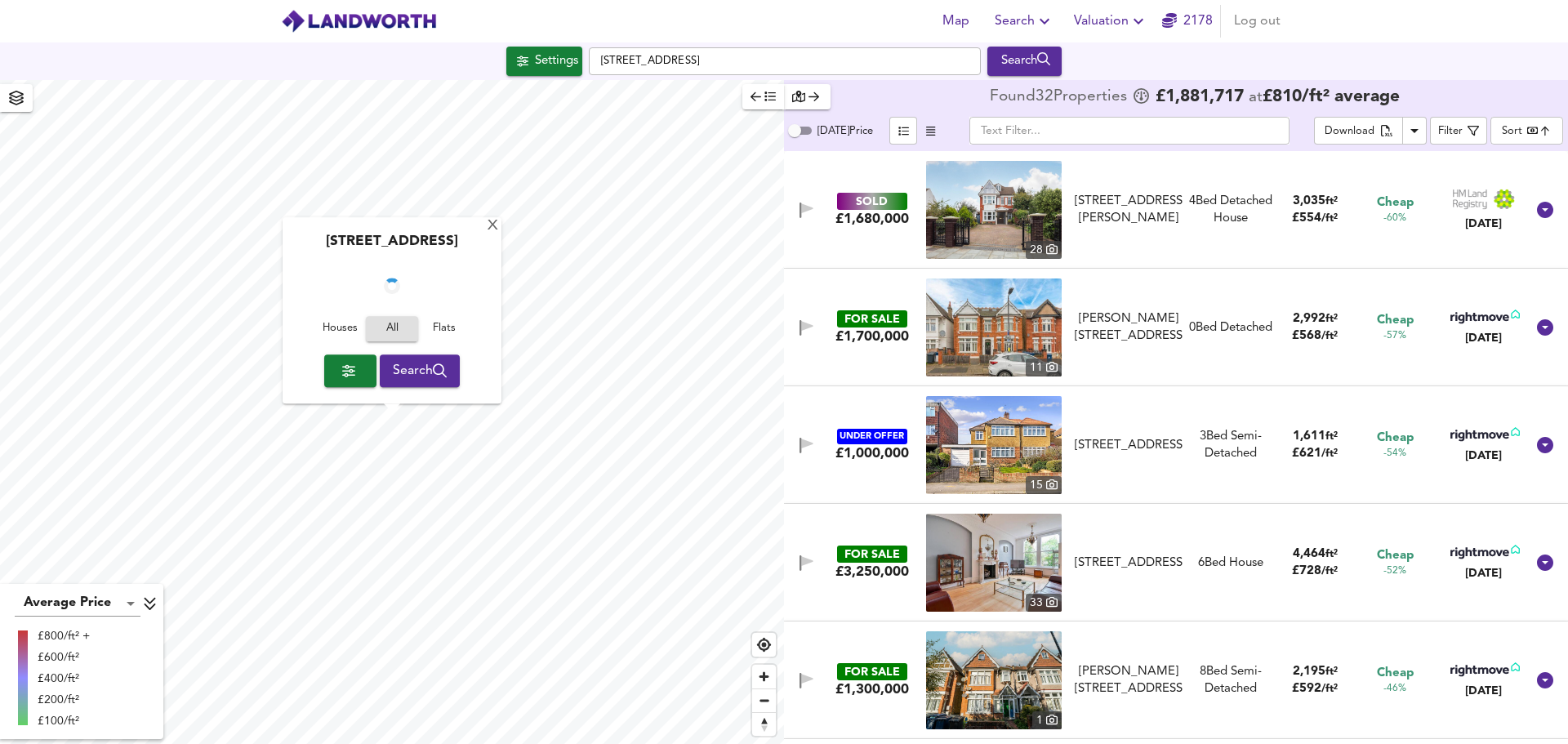
checkbox input "false"
checkbox input "true"
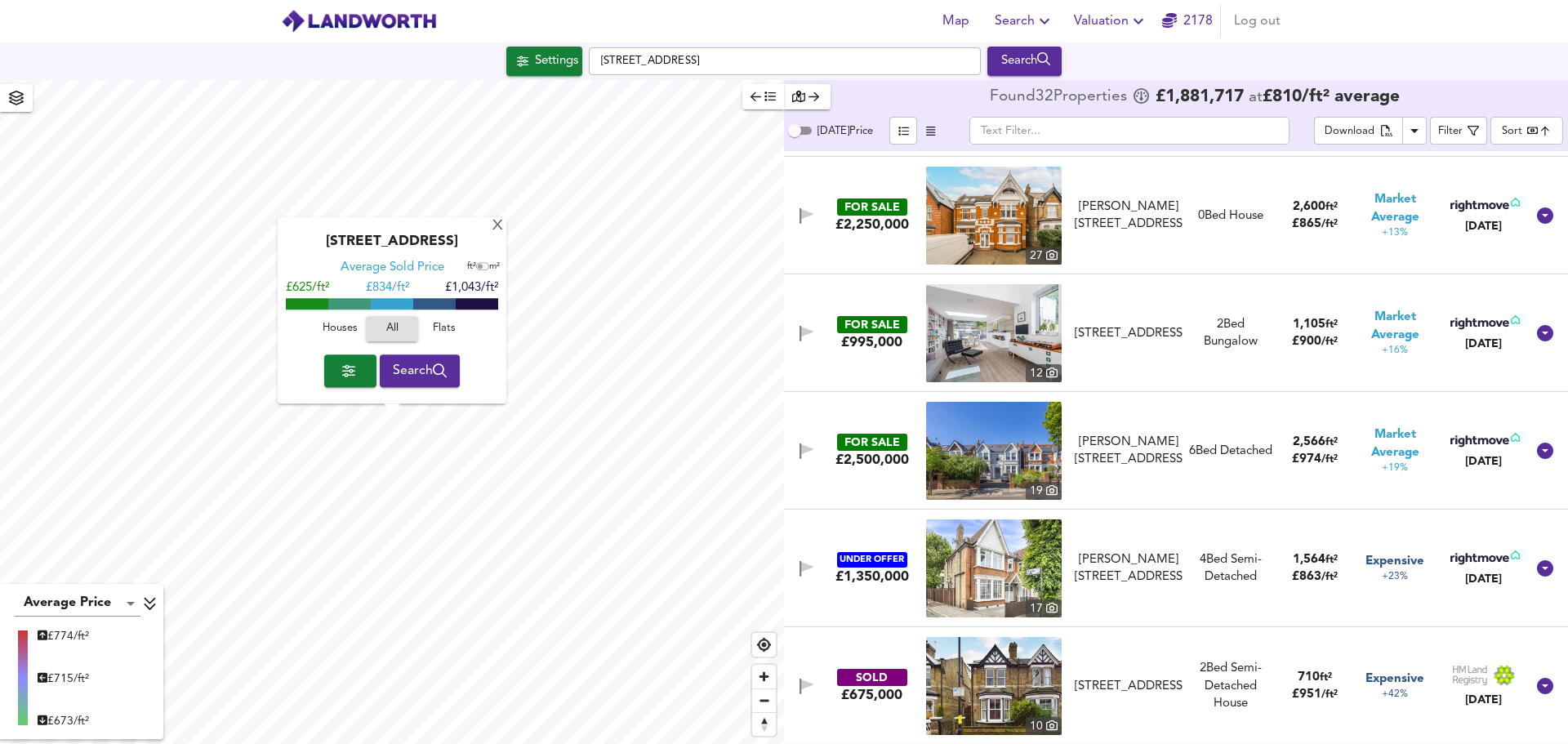
scroll to position [2941, 0]
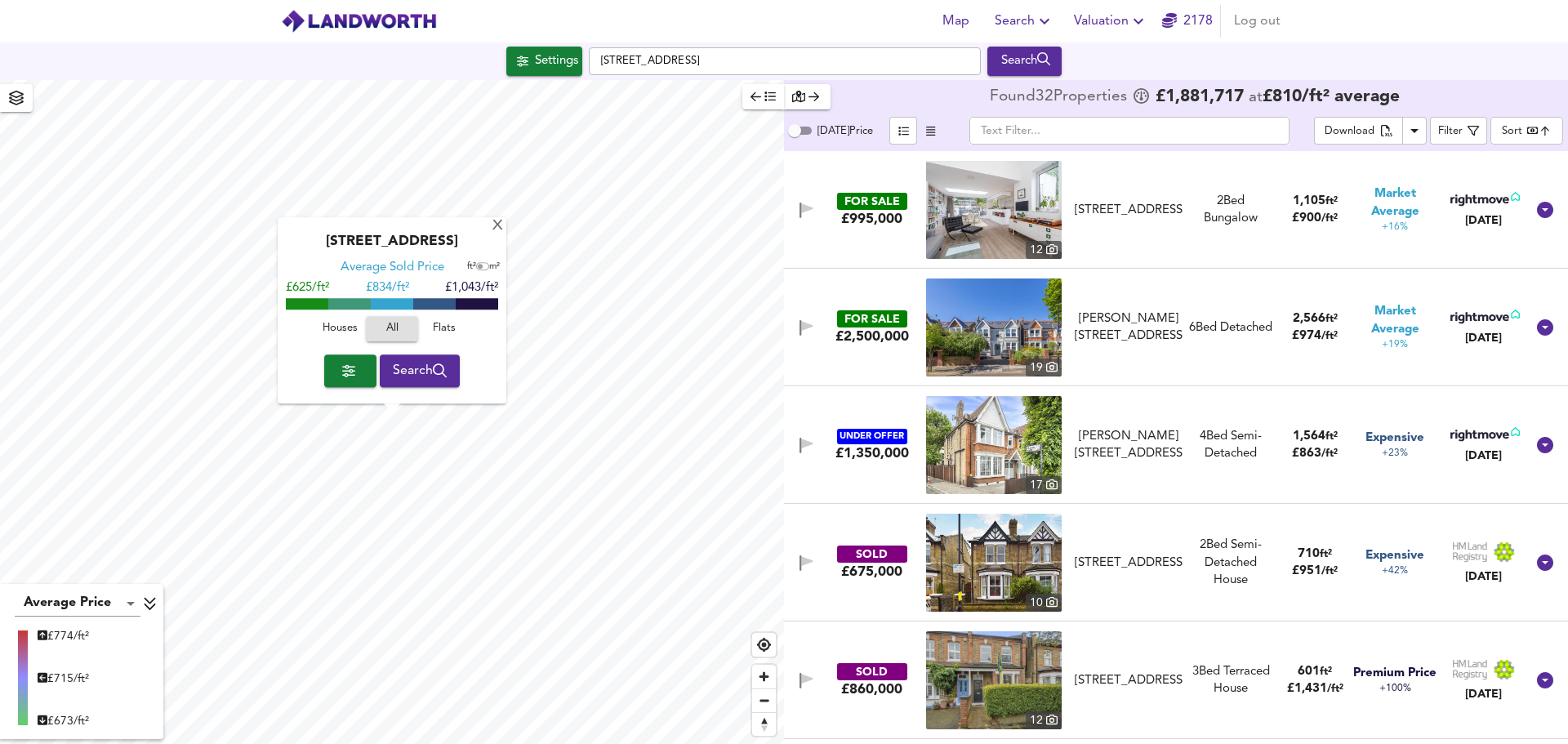
click at [968, 237] on img at bounding box center [993, 210] width 135 height 98
